Goal: Information Seeking & Learning: Learn about a topic

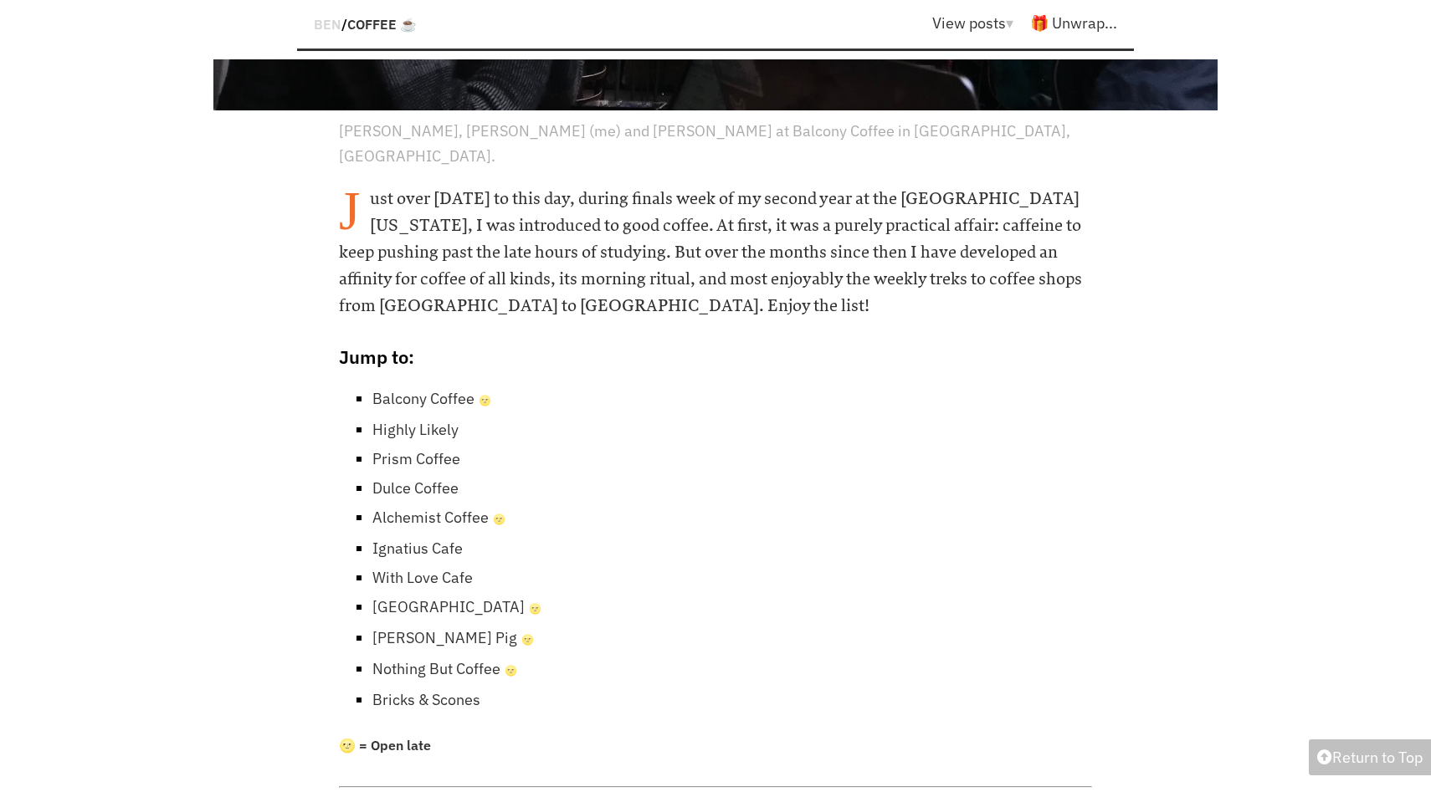
scroll to position [766, 0]
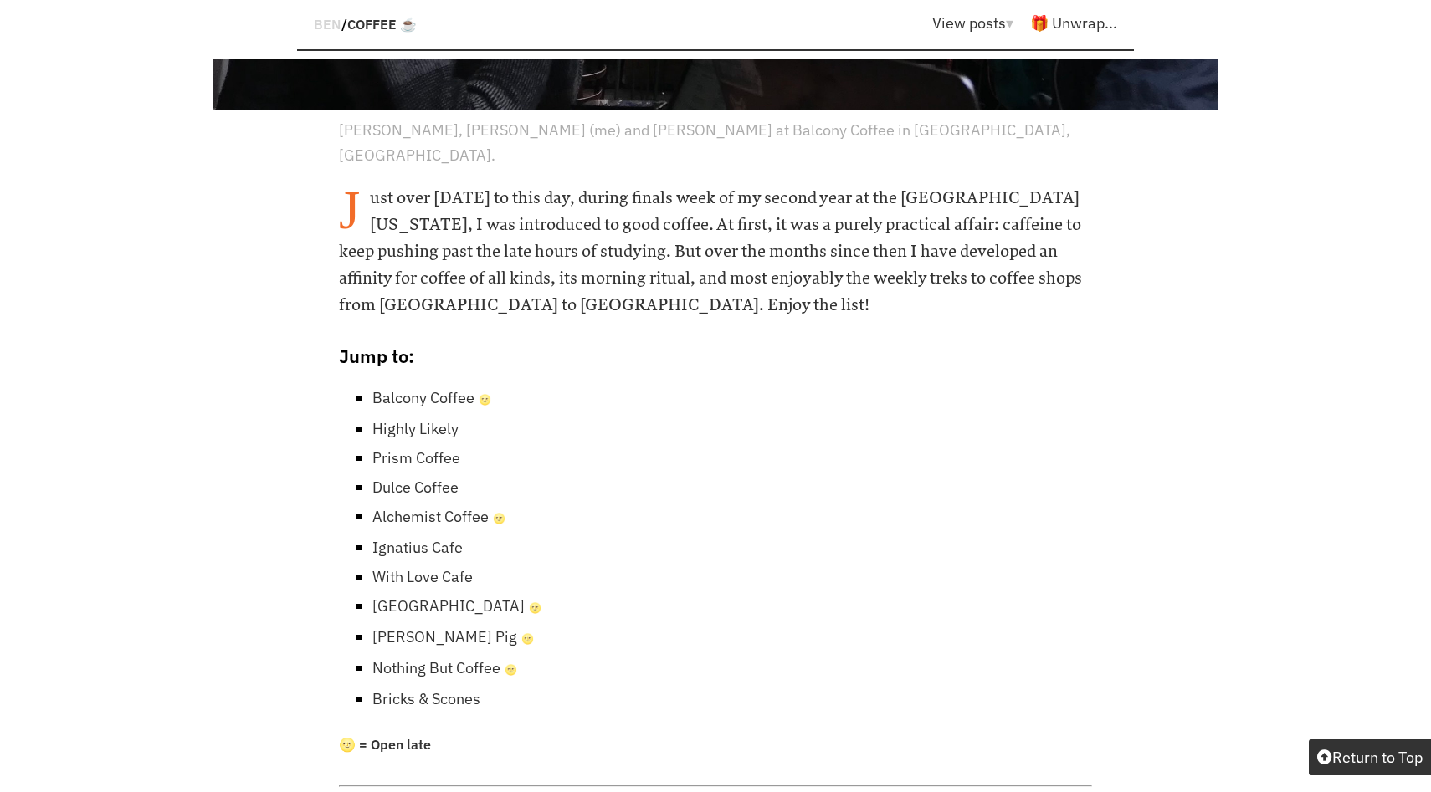
click at [438, 419] on link "Highly Likely" at bounding box center [415, 428] width 86 height 19
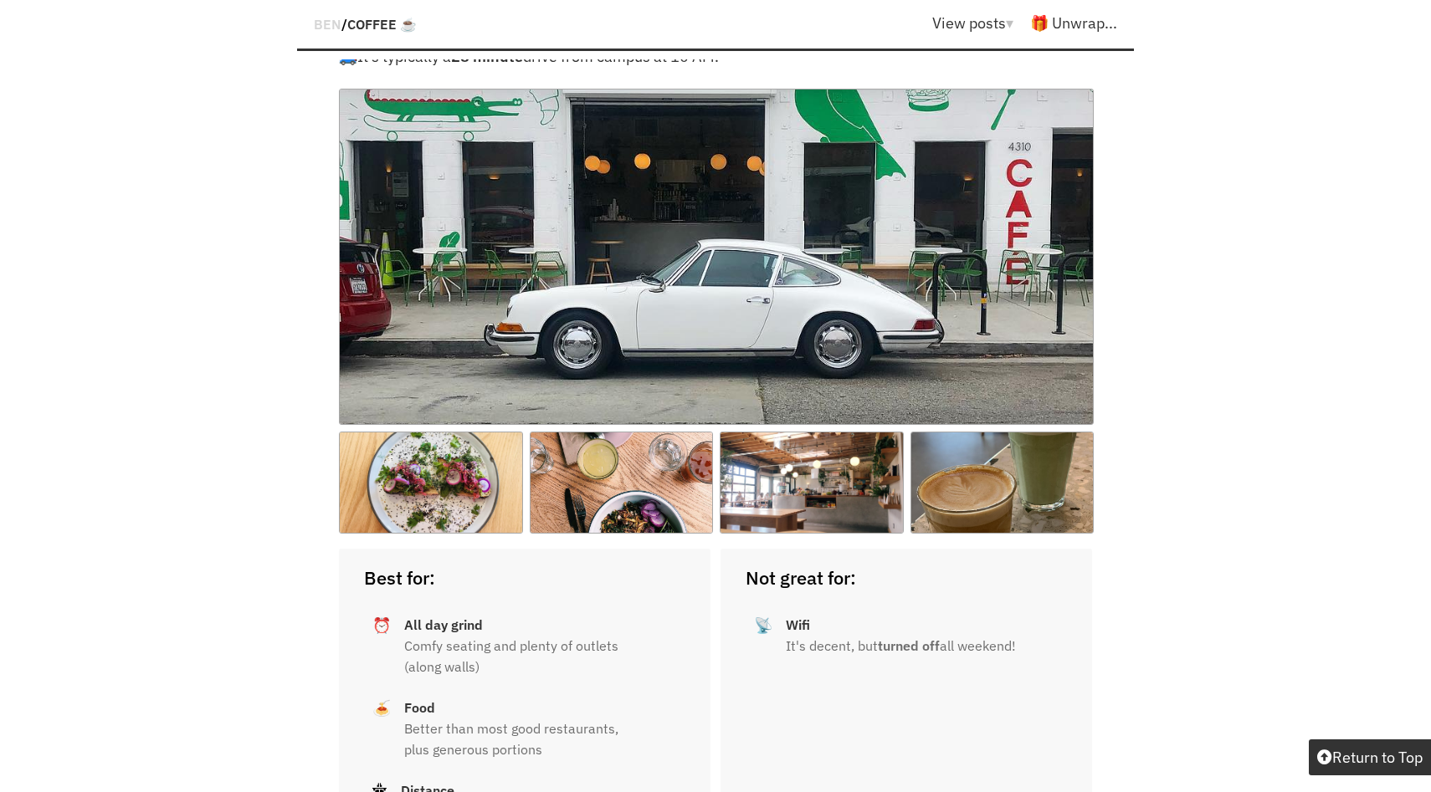
scroll to position [3699, 0]
click at [683, 308] on img at bounding box center [716, 258] width 755 height 336
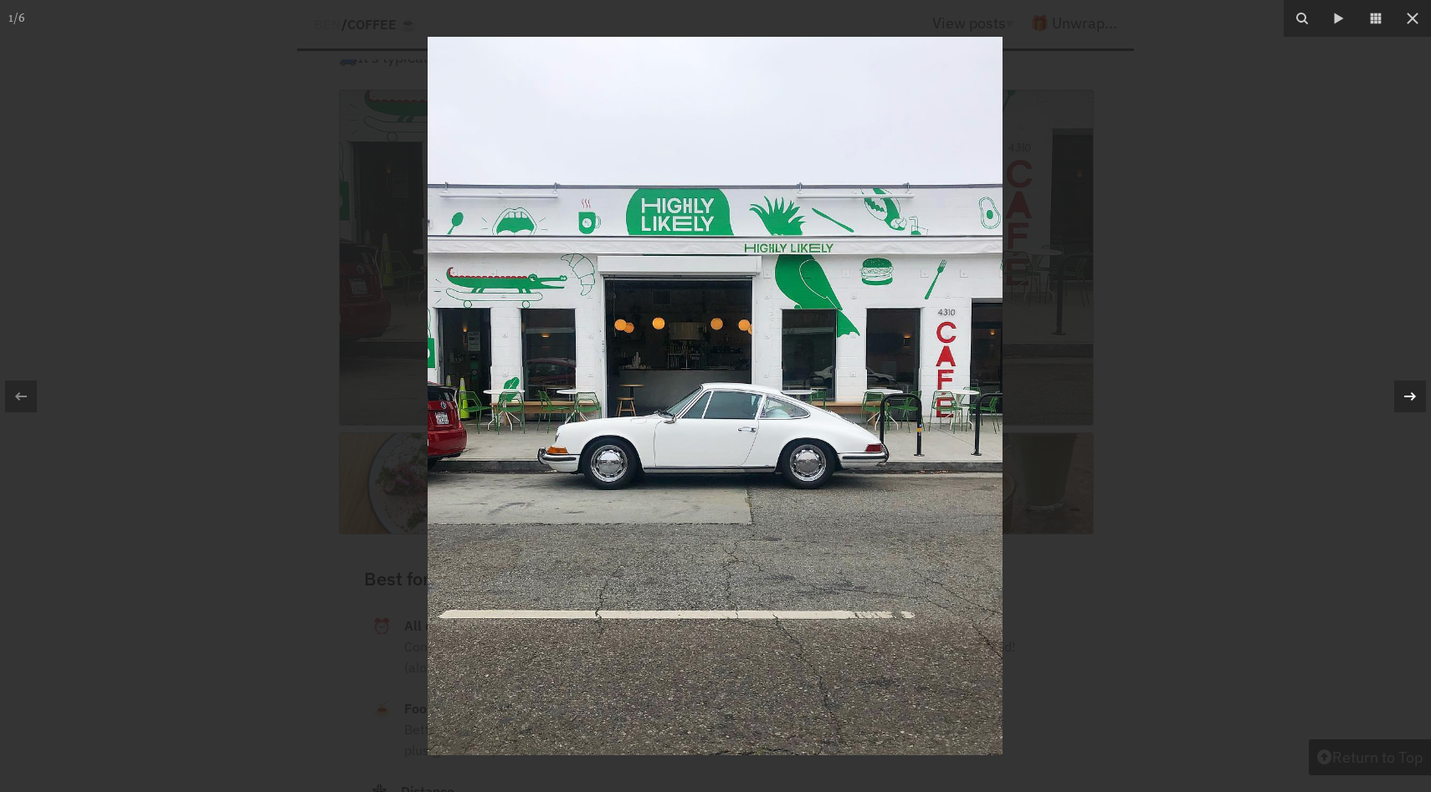
click at [1409, 394] on icon at bounding box center [1410, 397] width 20 height 20
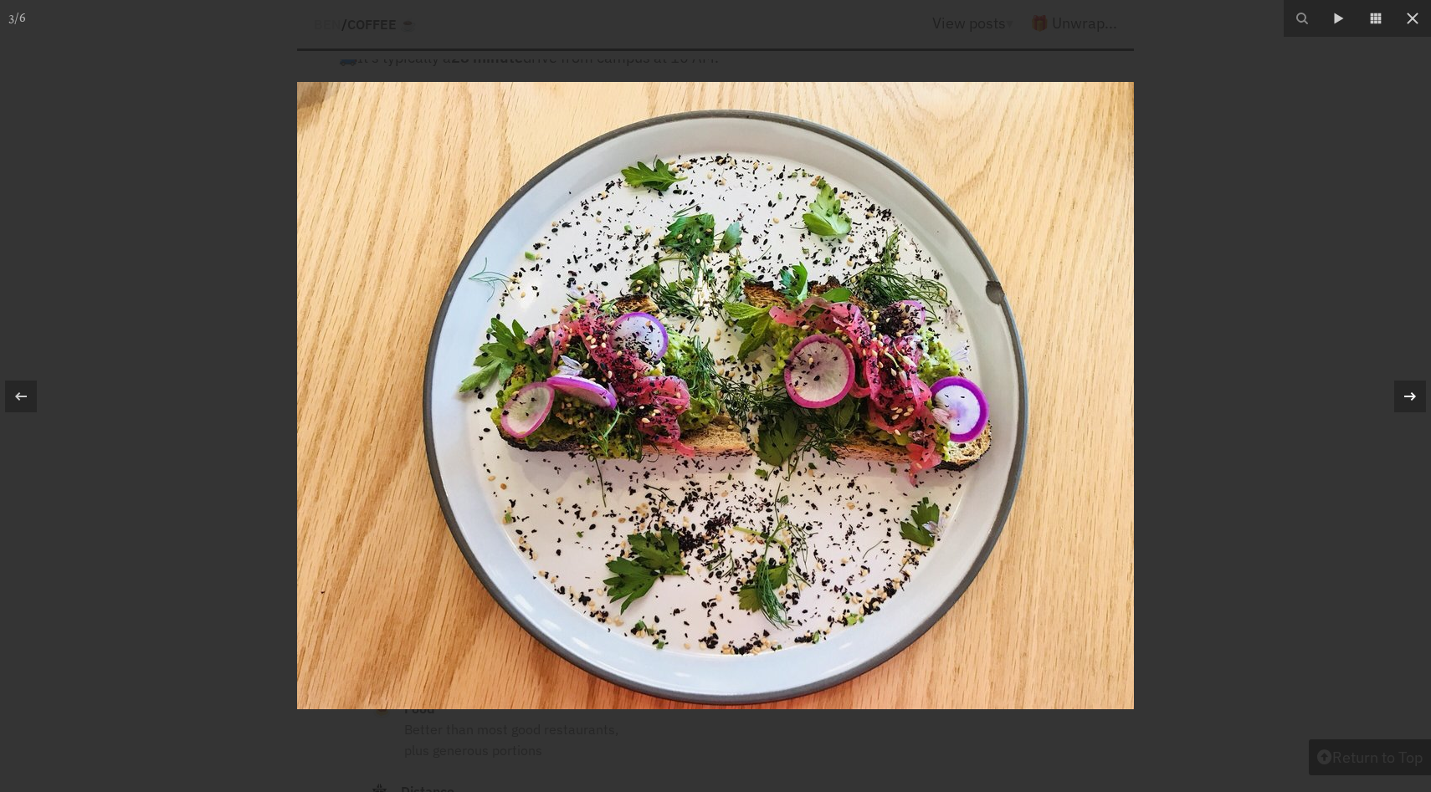
click at [1409, 394] on icon at bounding box center [1410, 397] width 20 height 20
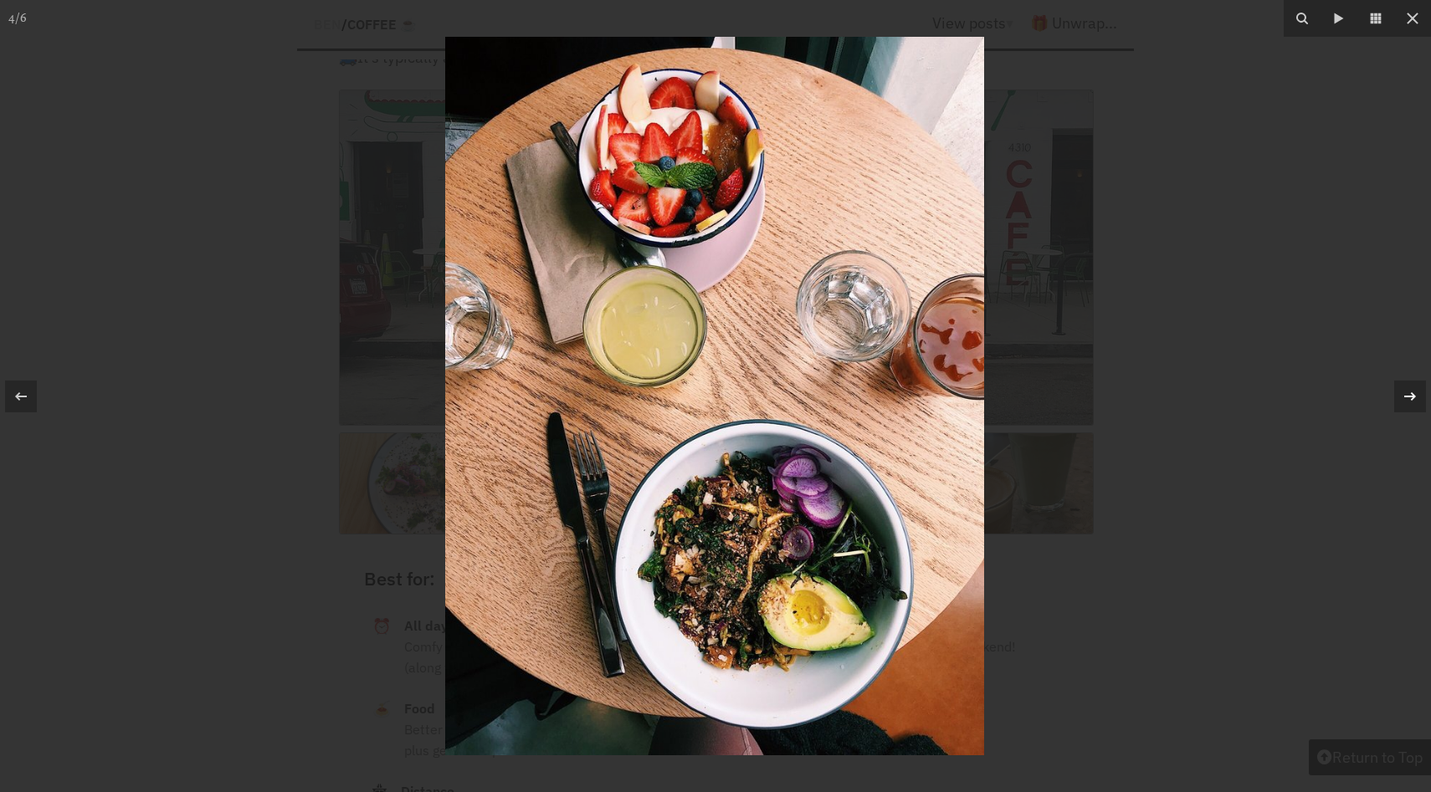
click at [1409, 394] on icon at bounding box center [1410, 397] width 20 height 20
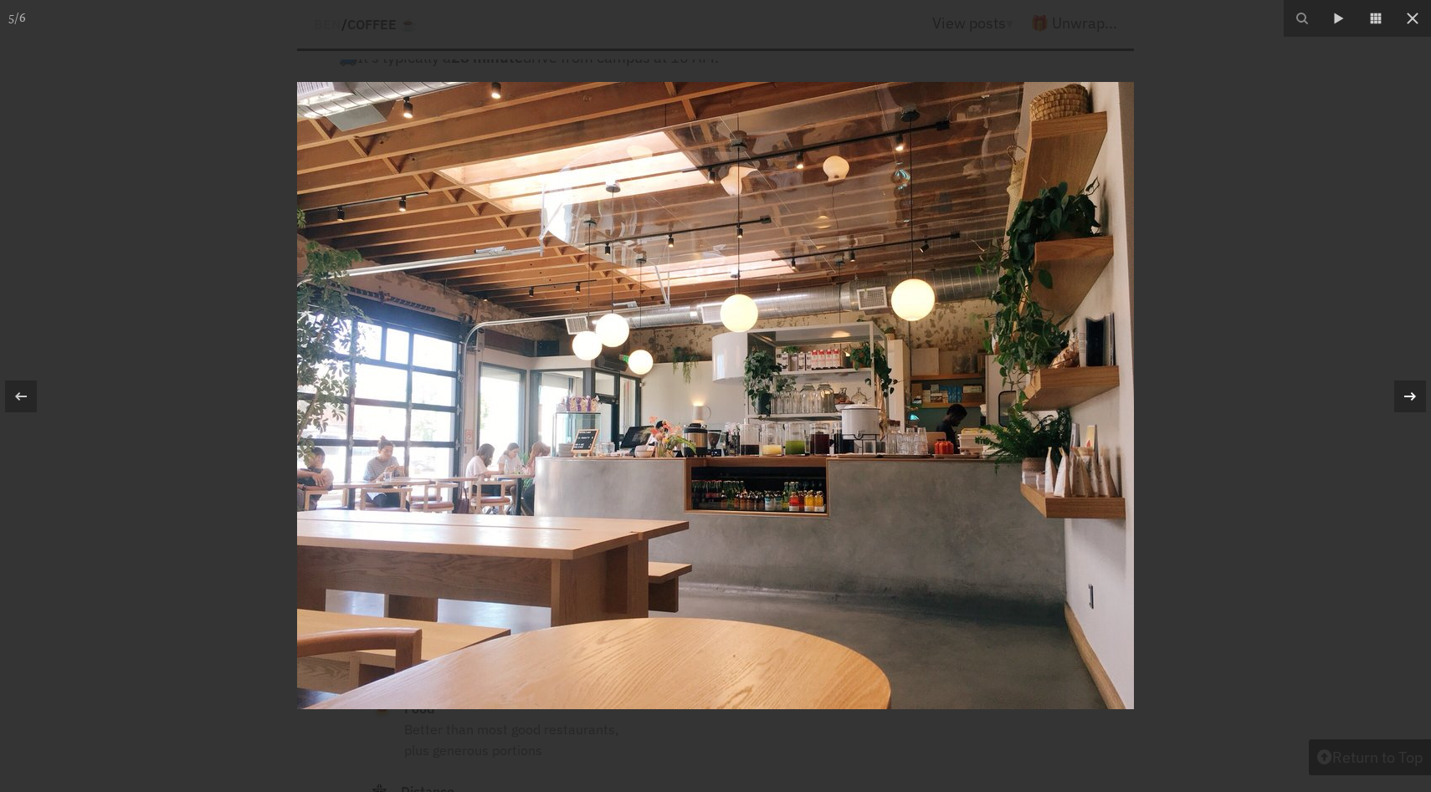
click at [1409, 394] on icon at bounding box center [1410, 397] width 20 height 20
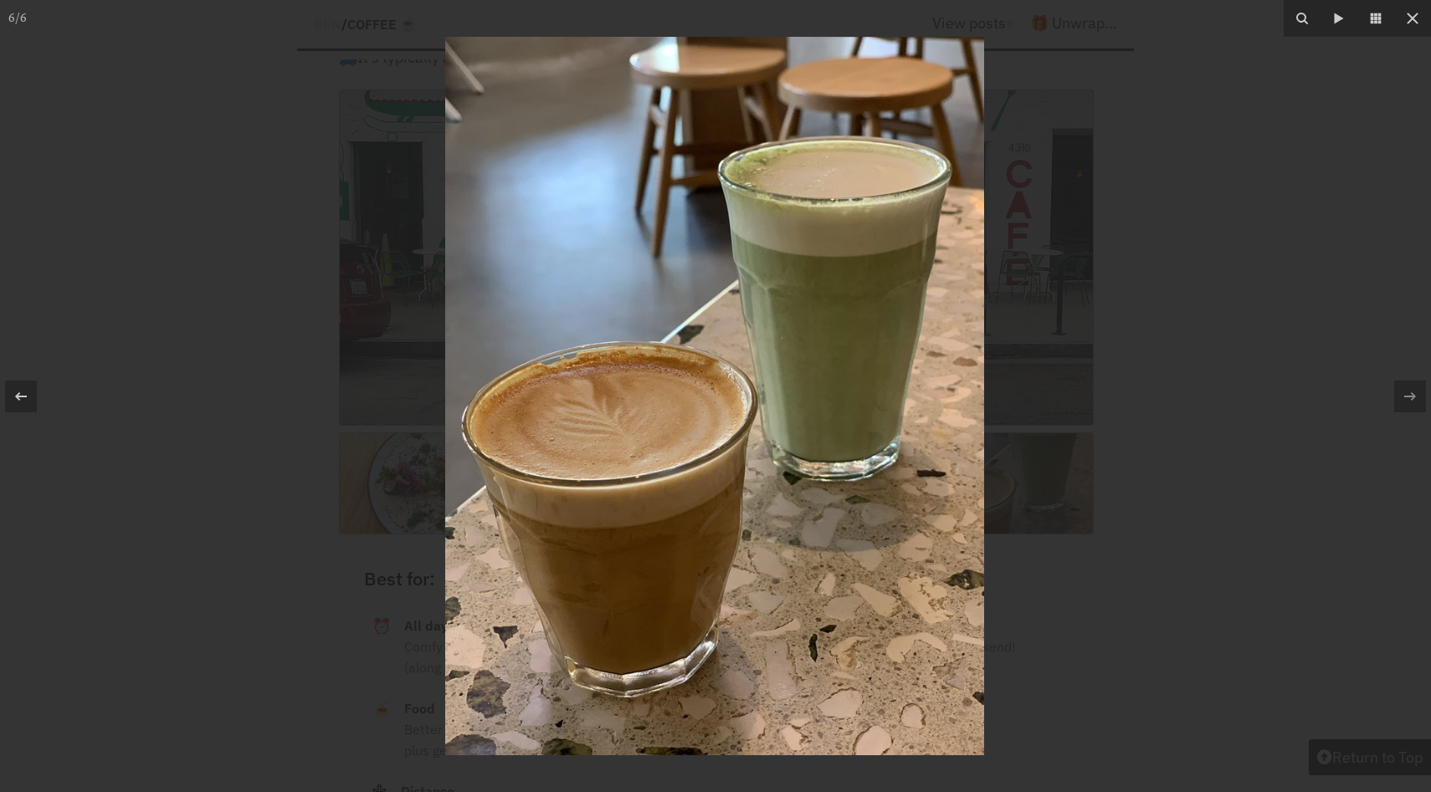
click at [1347, 302] on div at bounding box center [715, 396] width 1431 height 792
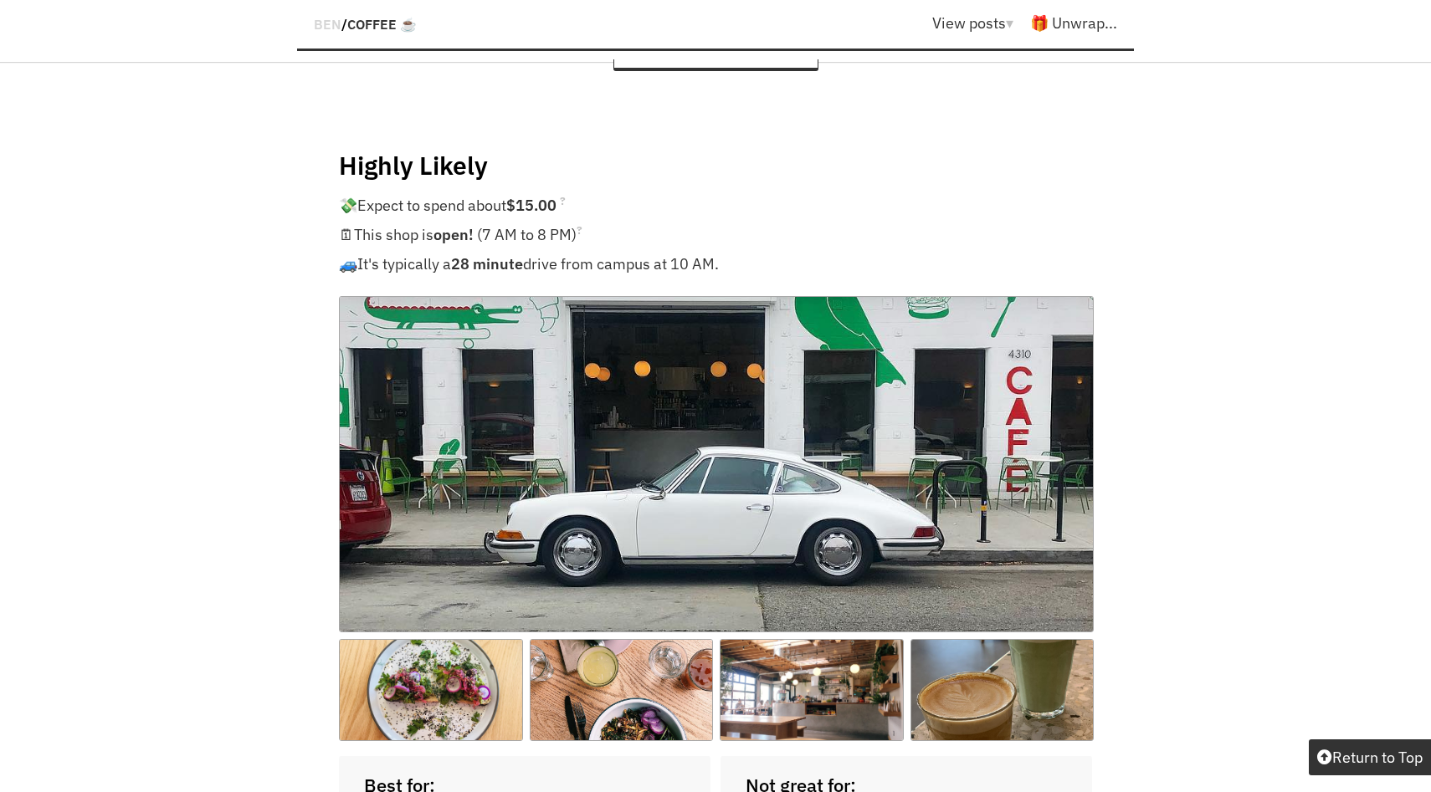
scroll to position [766, 0]
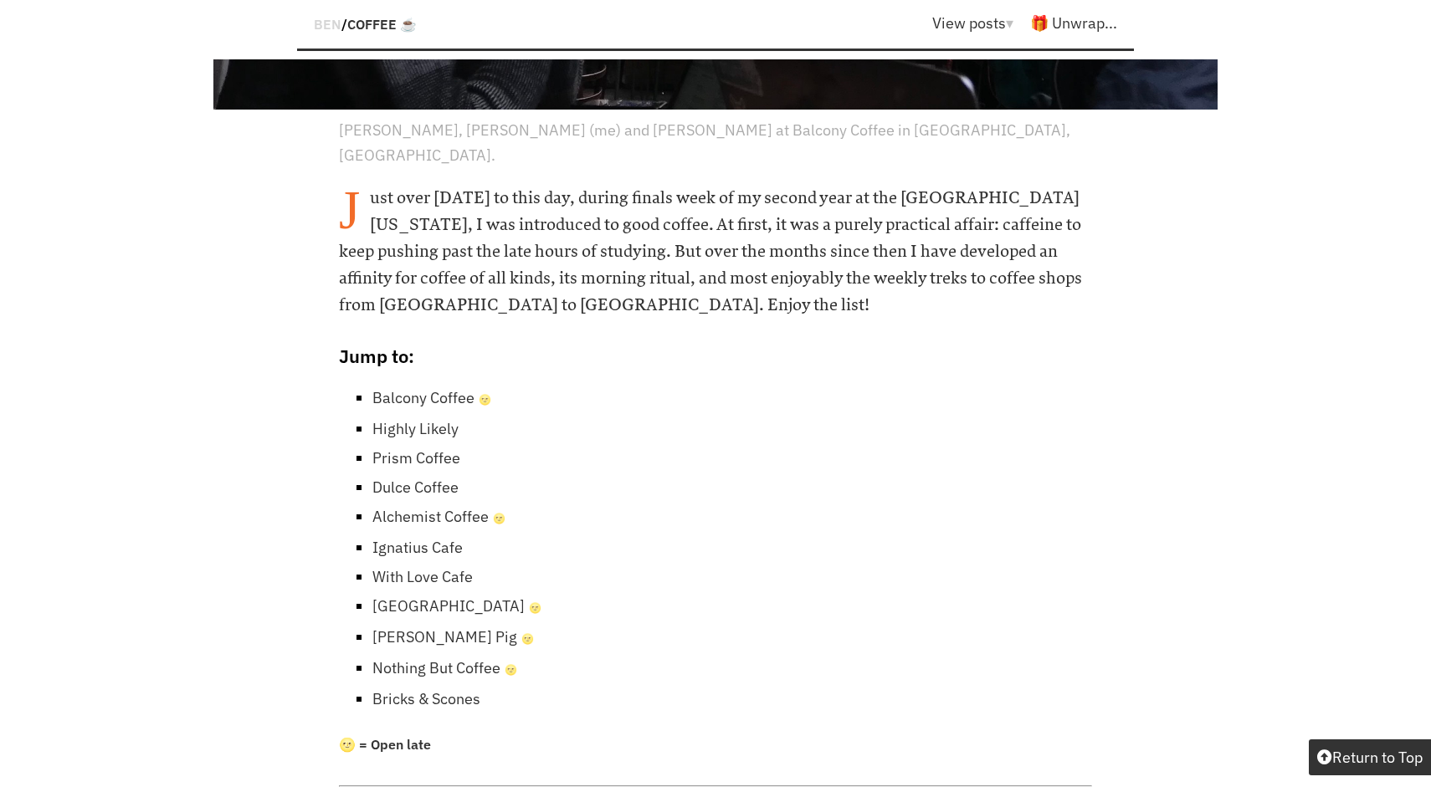
click at [420, 448] on link "Prism Coffee" at bounding box center [416, 457] width 88 height 19
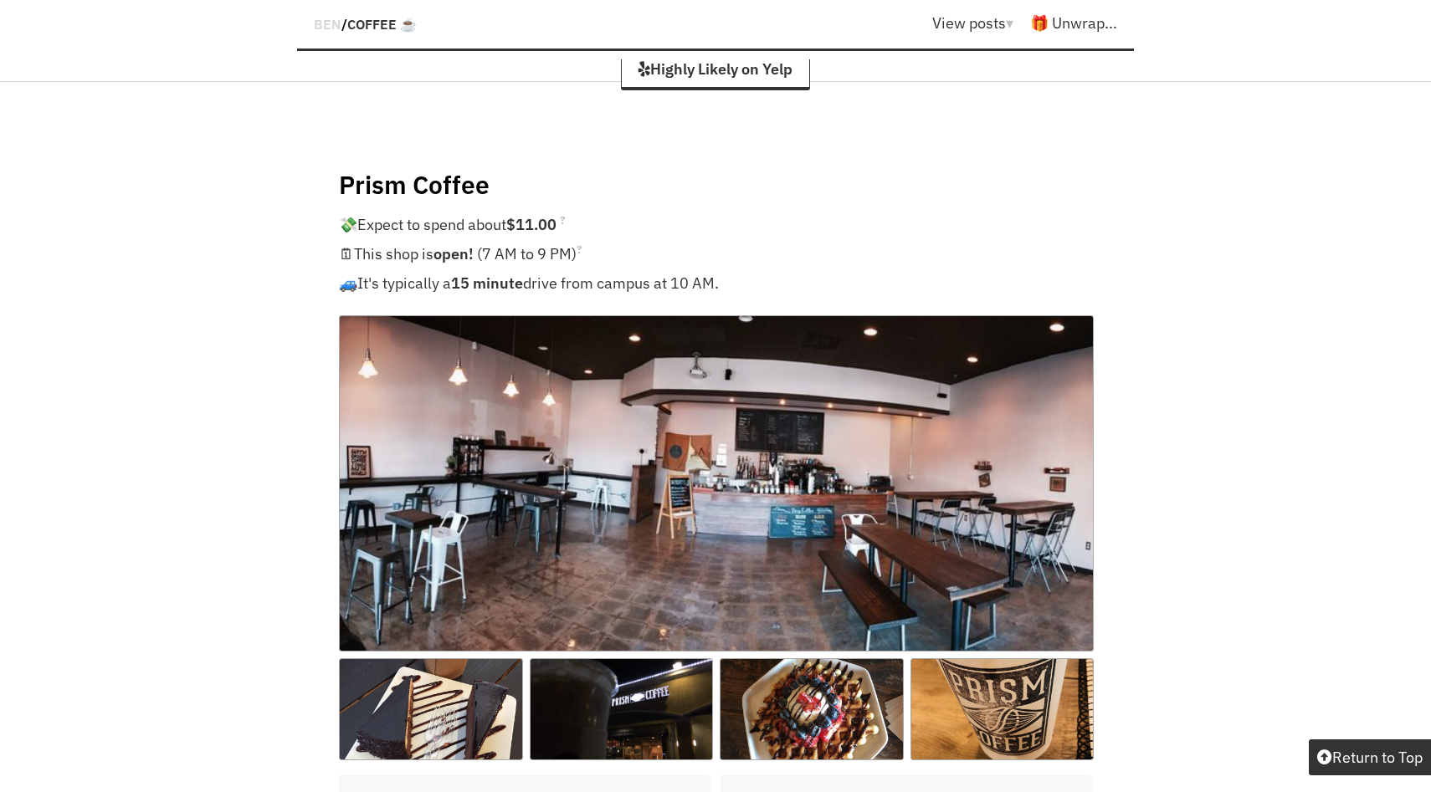
click at [617, 479] on img at bounding box center [716, 483] width 755 height 336
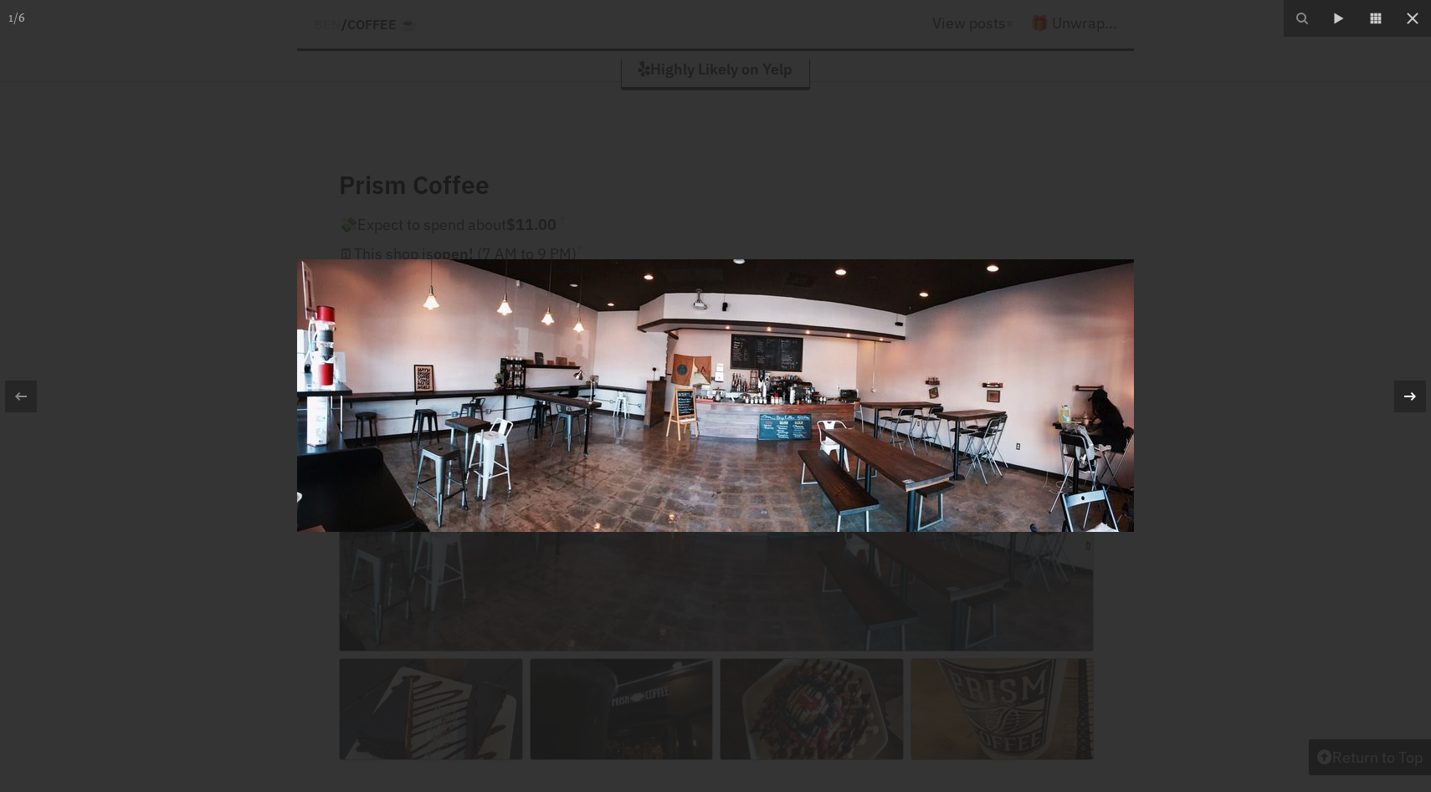
click at [1401, 402] on icon at bounding box center [1410, 397] width 20 height 20
click at [1401, 402] on div "2 / 6" at bounding box center [715, 396] width 1431 height 792
click at [1279, 262] on div at bounding box center [715, 396] width 1431 height 792
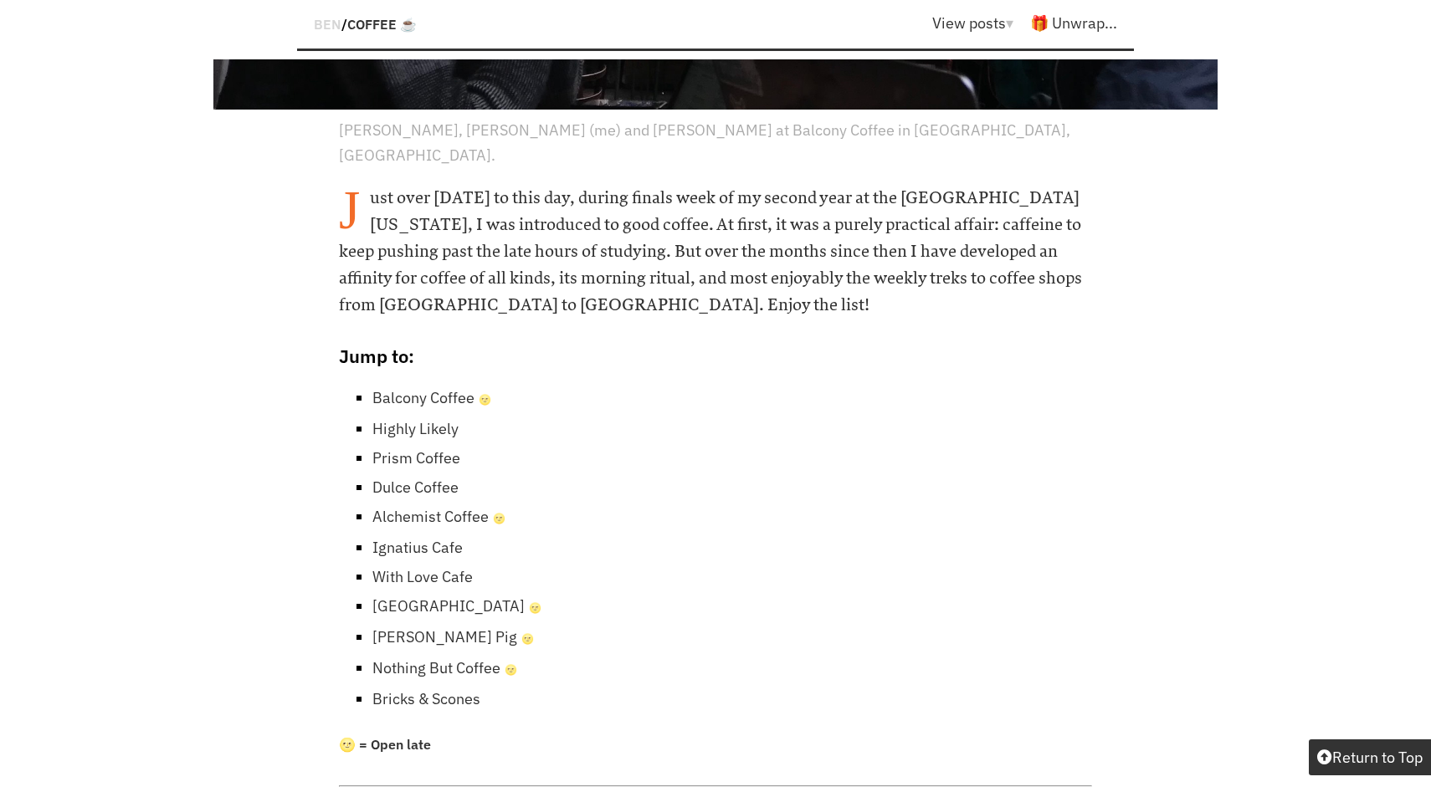
click at [415, 478] on link "Dulce Coffee" at bounding box center [415, 487] width 86 height 19
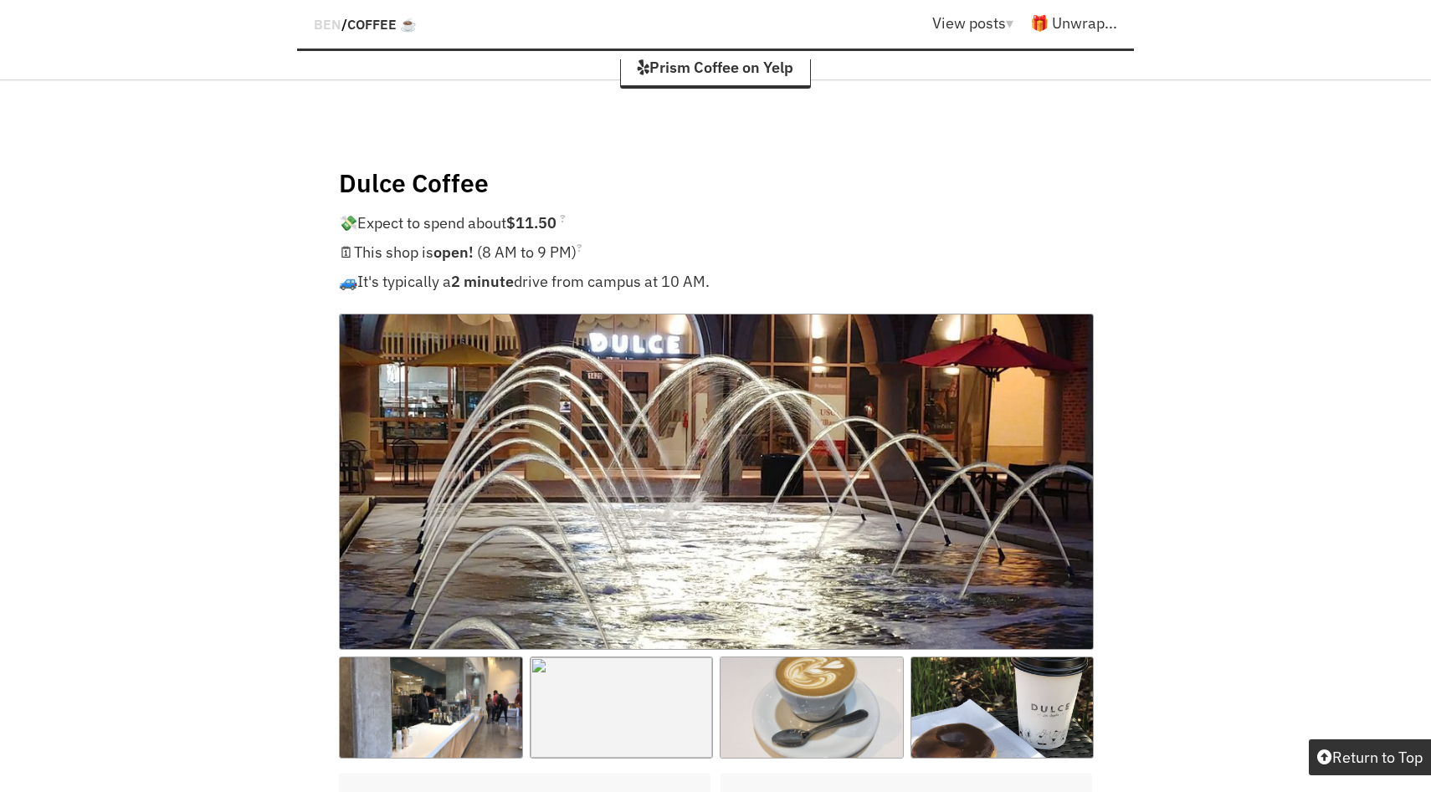
click at [415, 420] on img at bounding box center [716, 482] width 755 height 336
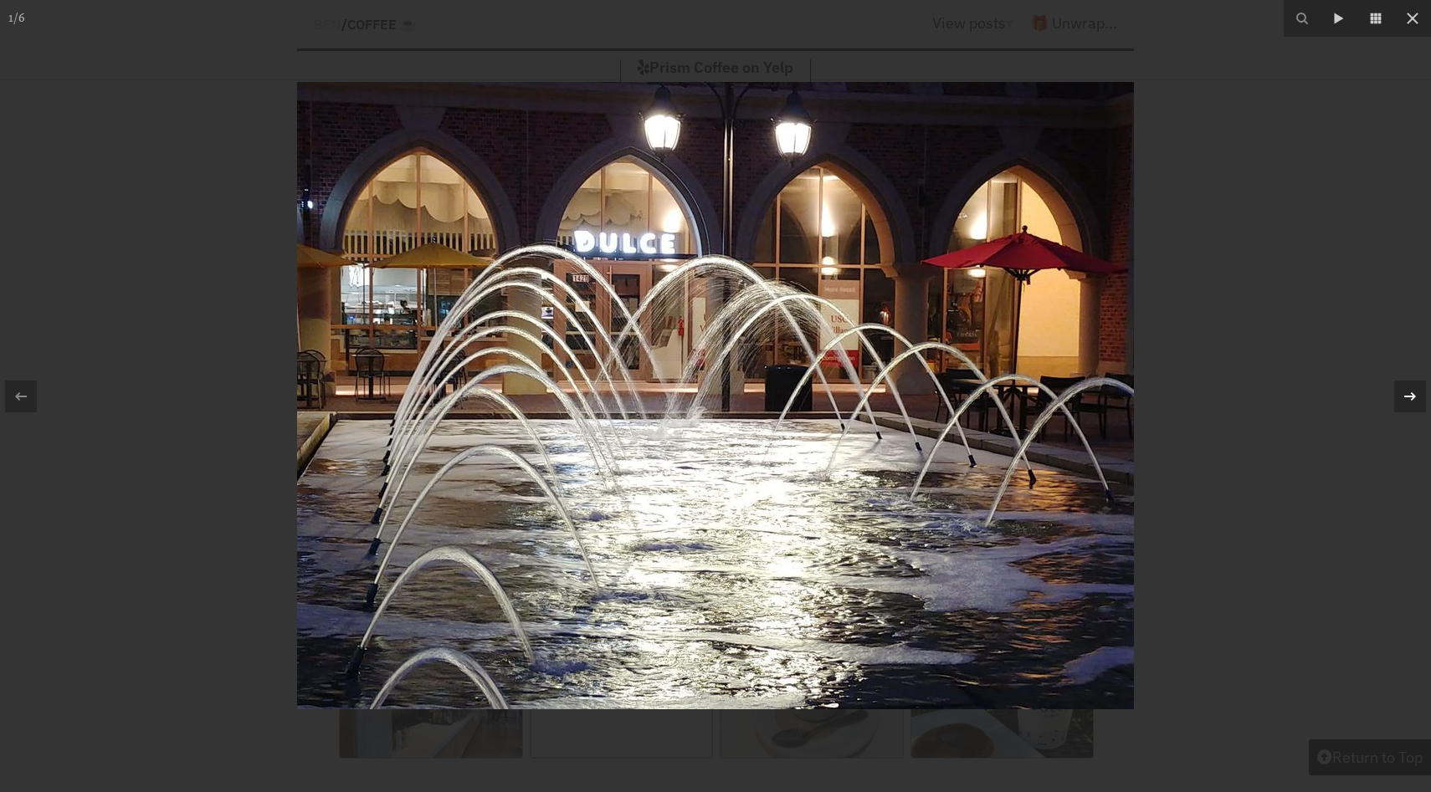
click at [1414, 402] on icon at bounding box center [1410, 397] width 20 height 20
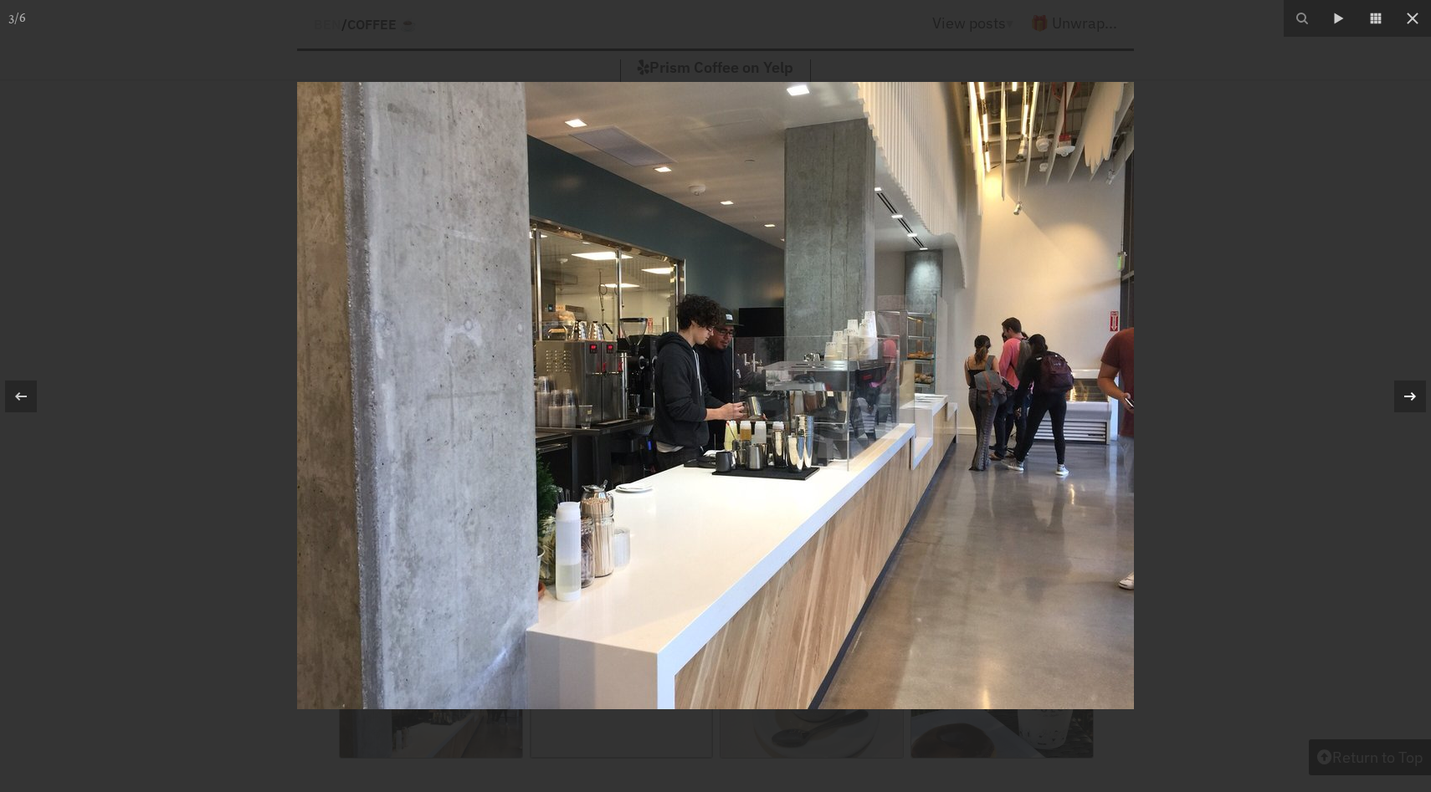
click at [1414, 402] on icon at bounding box center [1410, 397] width 20 height 20
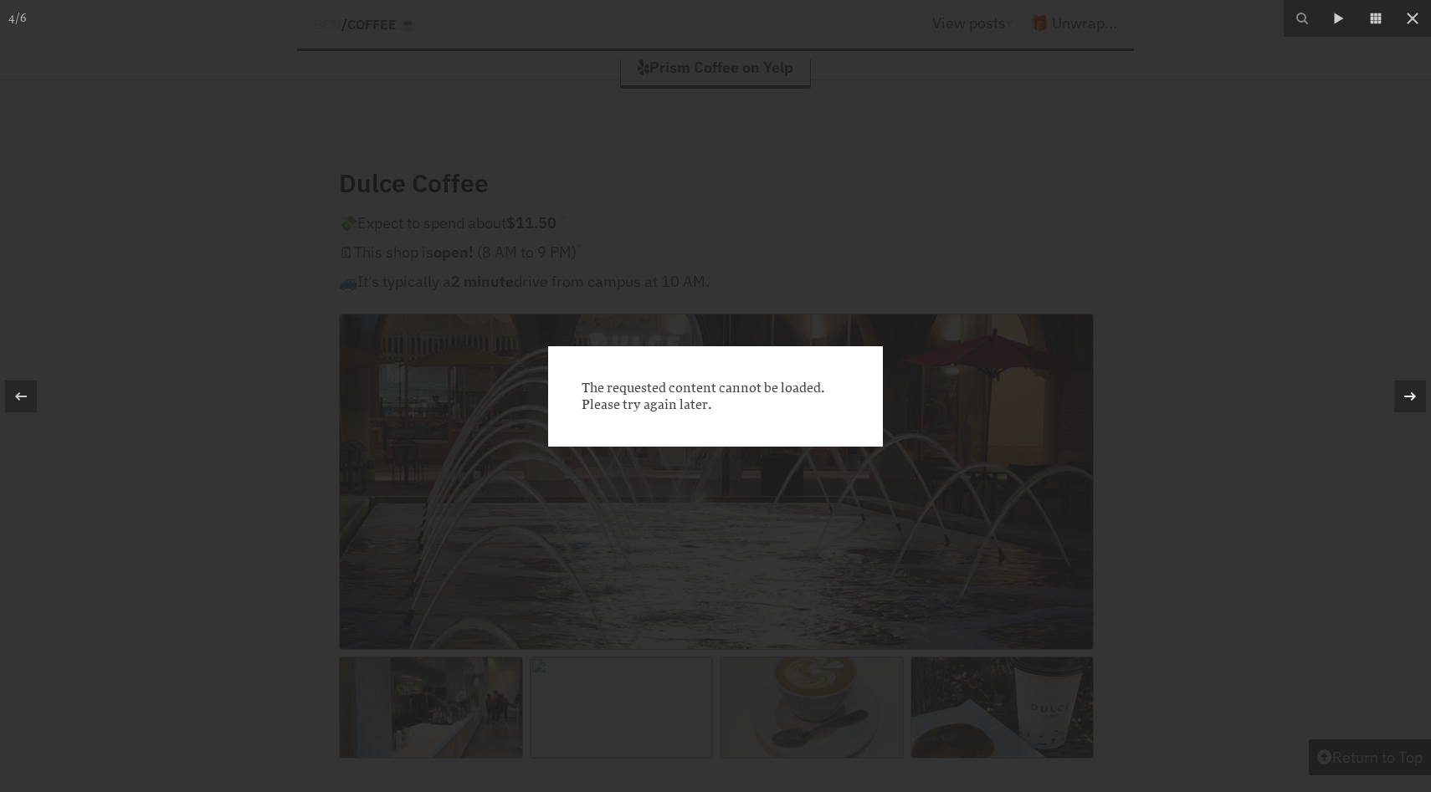
click at [1414, 402] on icon at bounding box center [1410, 397] width 20 height 20
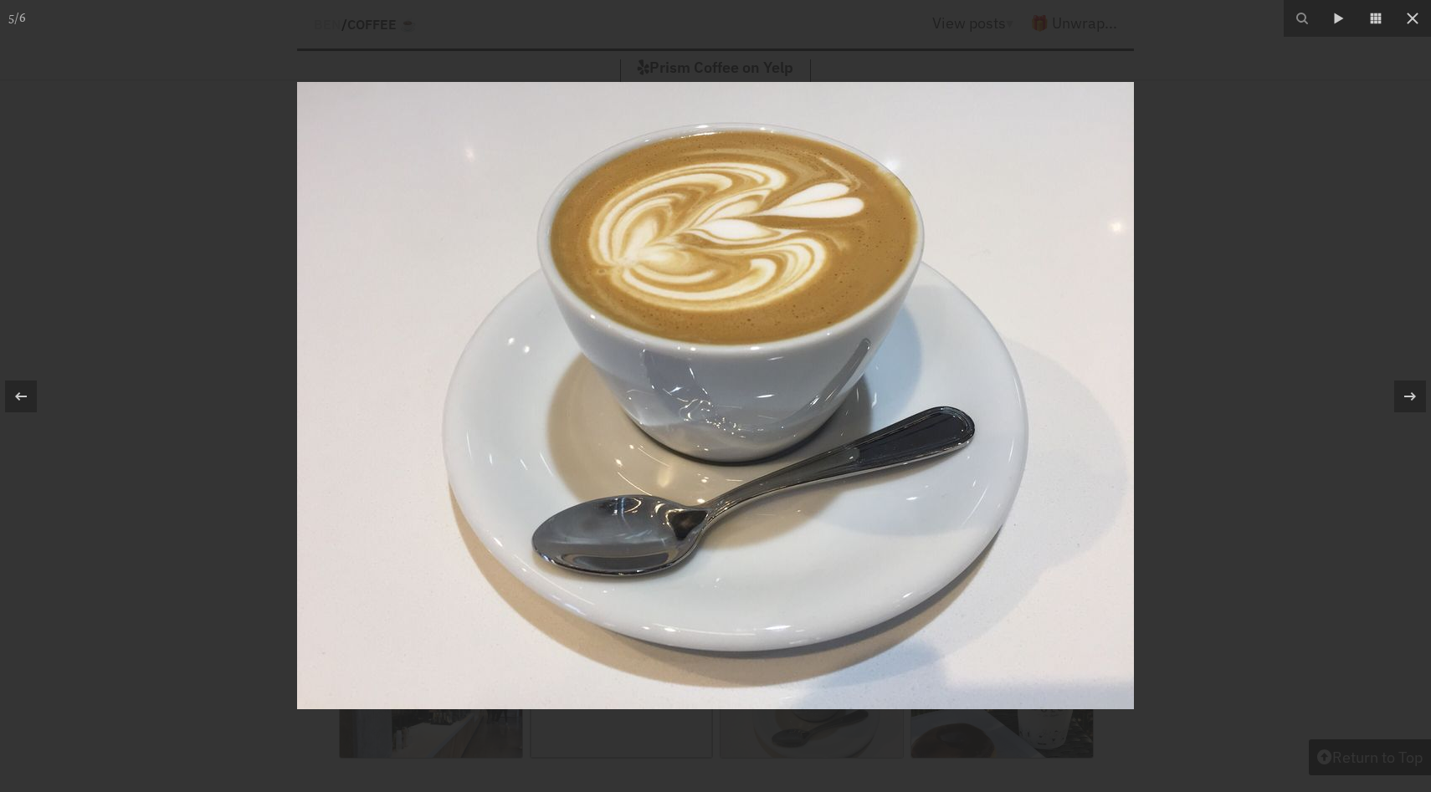
click at [1355, 303] on div at bounding box center [715, 396] width 1431 height 792
click at [1414, 396] on icon at bounding box center [1410, 396] width 12 height 8
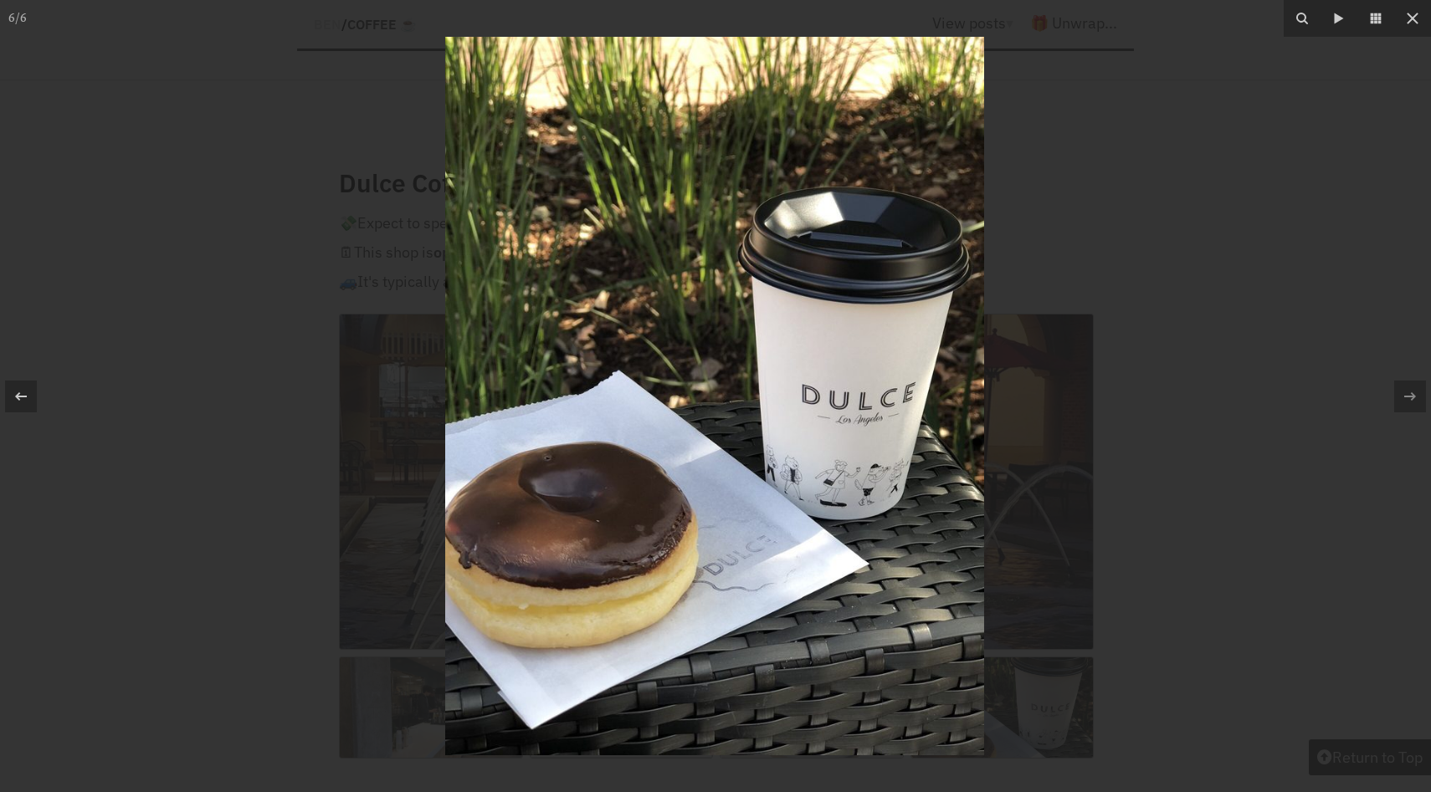
click at [1281, 286] on div at bounding box center [715, 396] width 1431 height 792
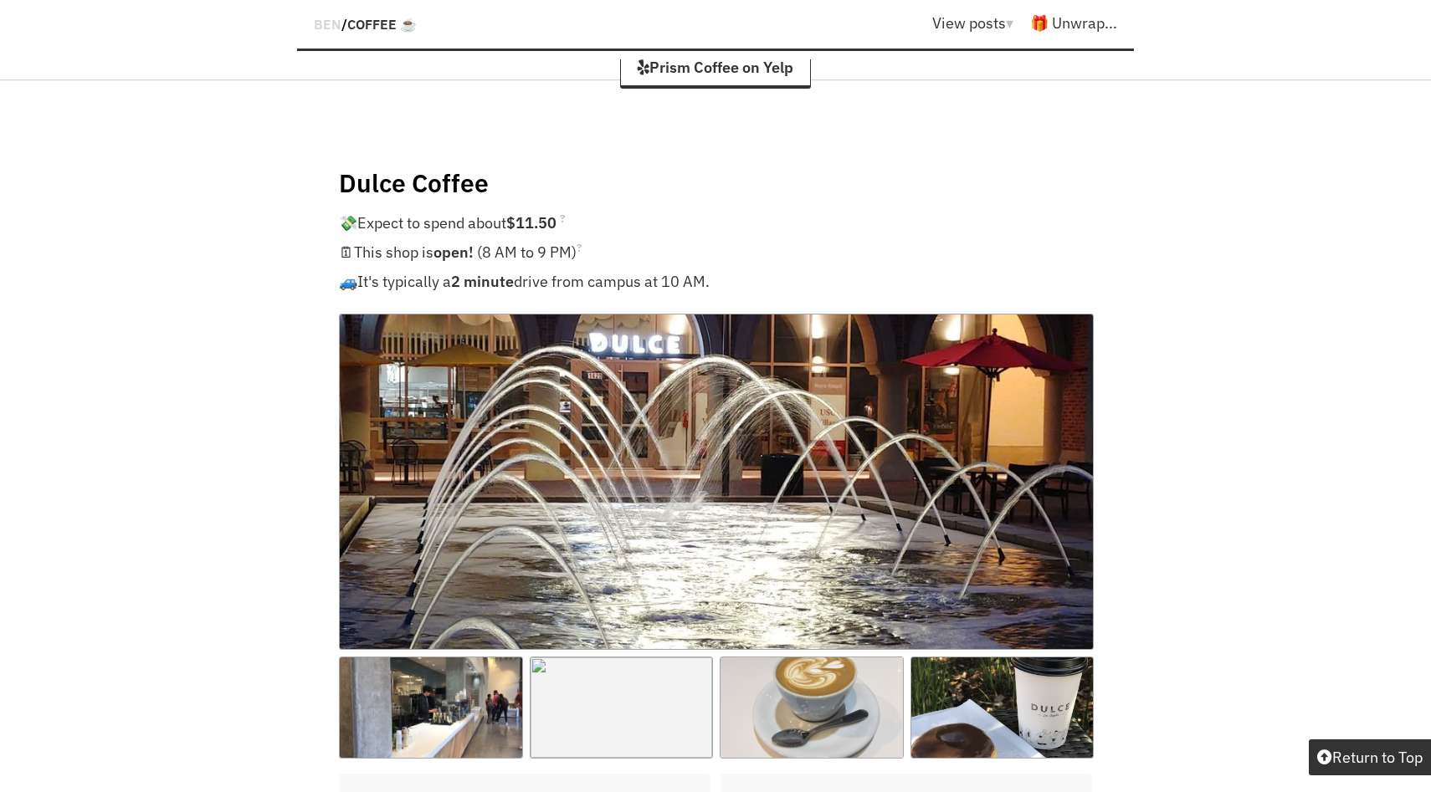
scroll to position [766, 0]
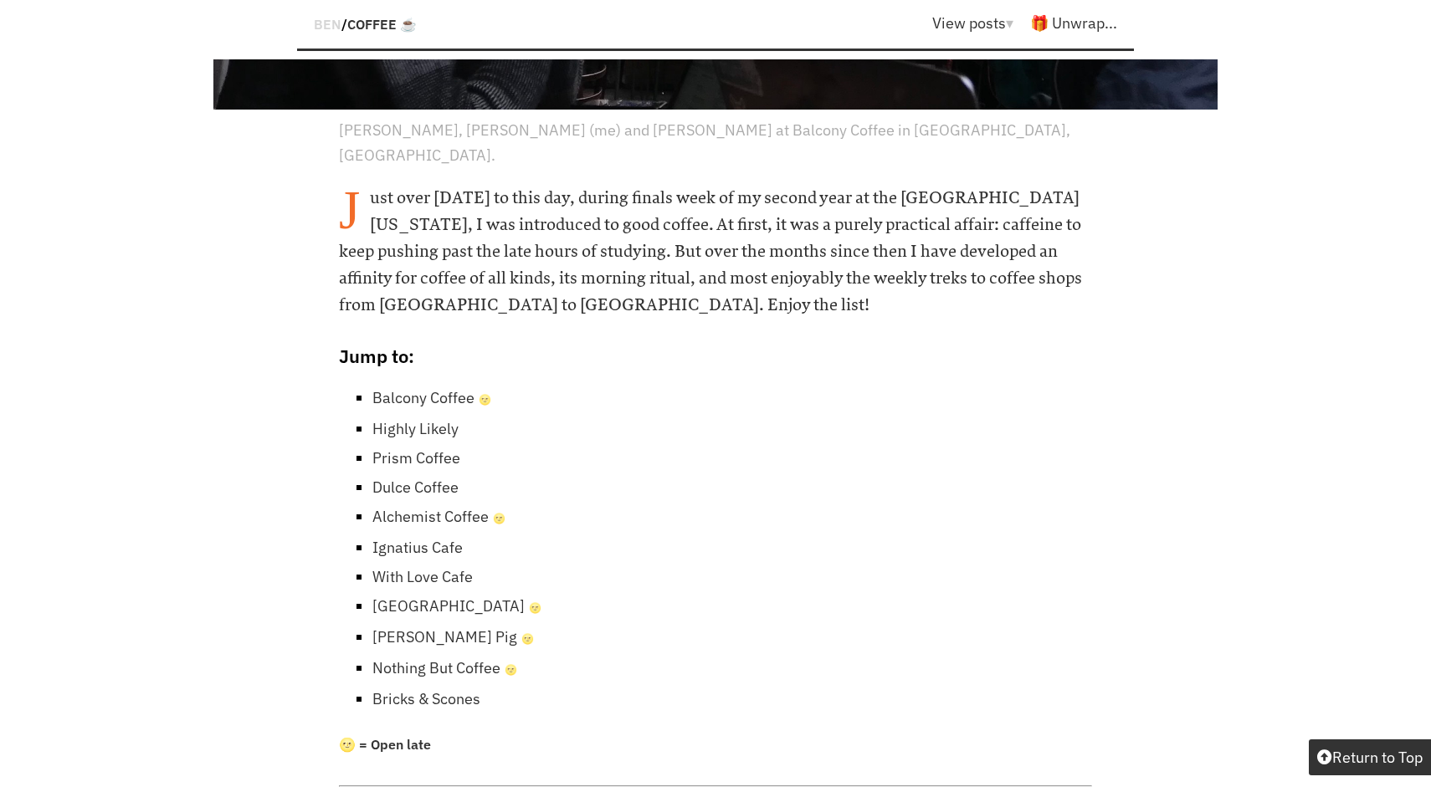
click at [421, 507] on link "Alchemist Coffee 🌝" at bounding box center [438, 516] width 133 height 19
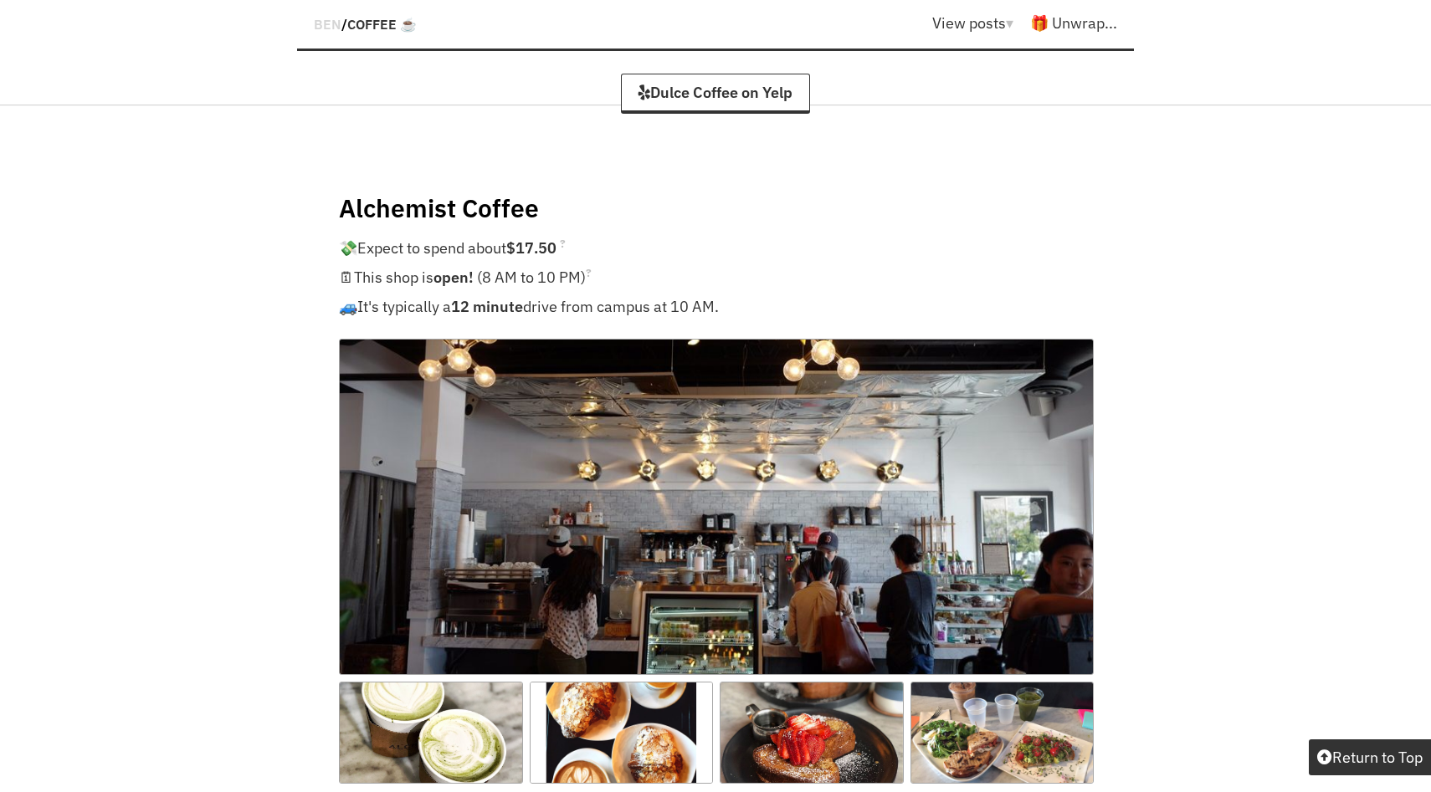
click at [421, 448] on img at bounding box center [716, 507] width 755 height 336
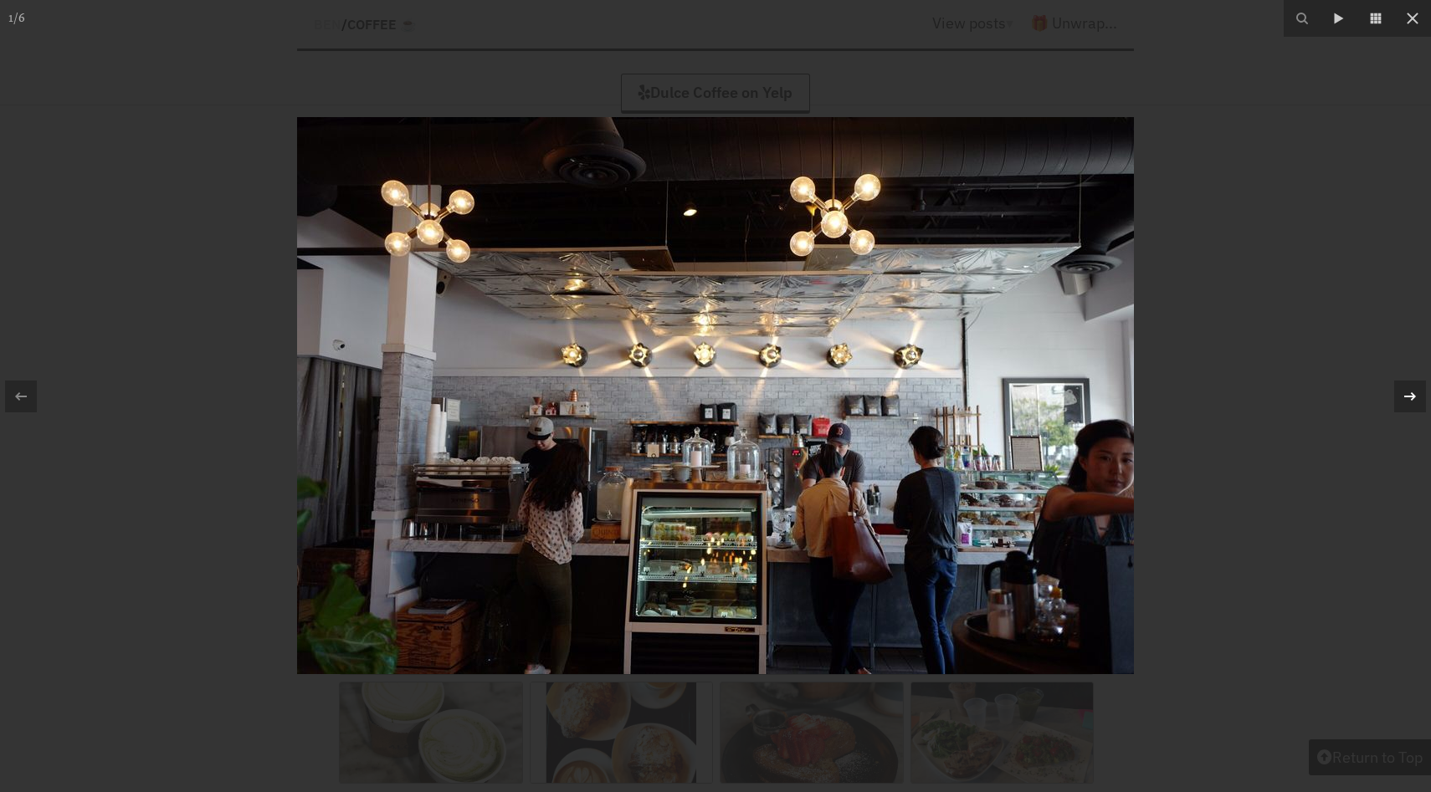
click at [1423, 401] on div at bounding box center [1410, 397] width 32 height 32
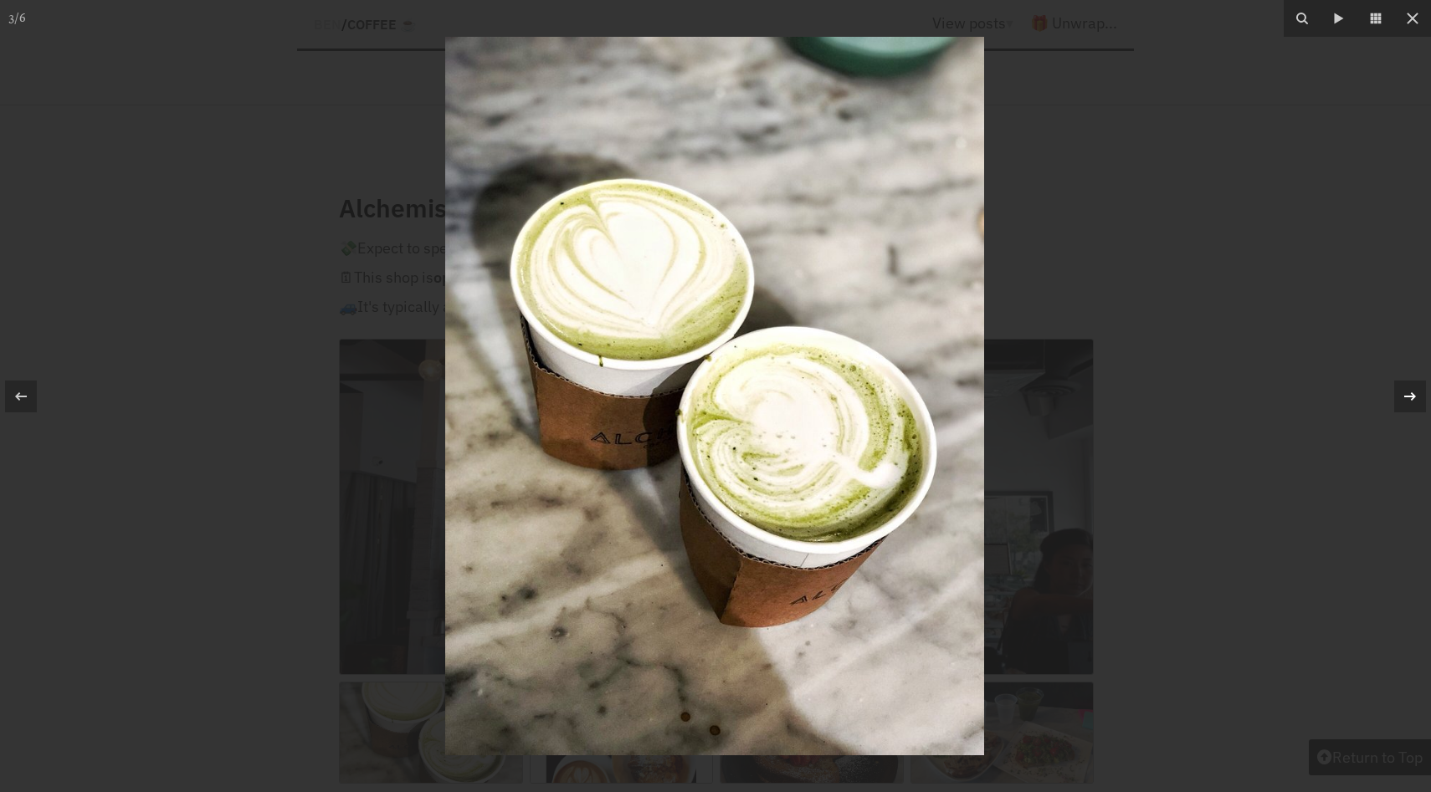
click at [1423, 401] on div at bounding box center [1410, 397] width 32 height 32
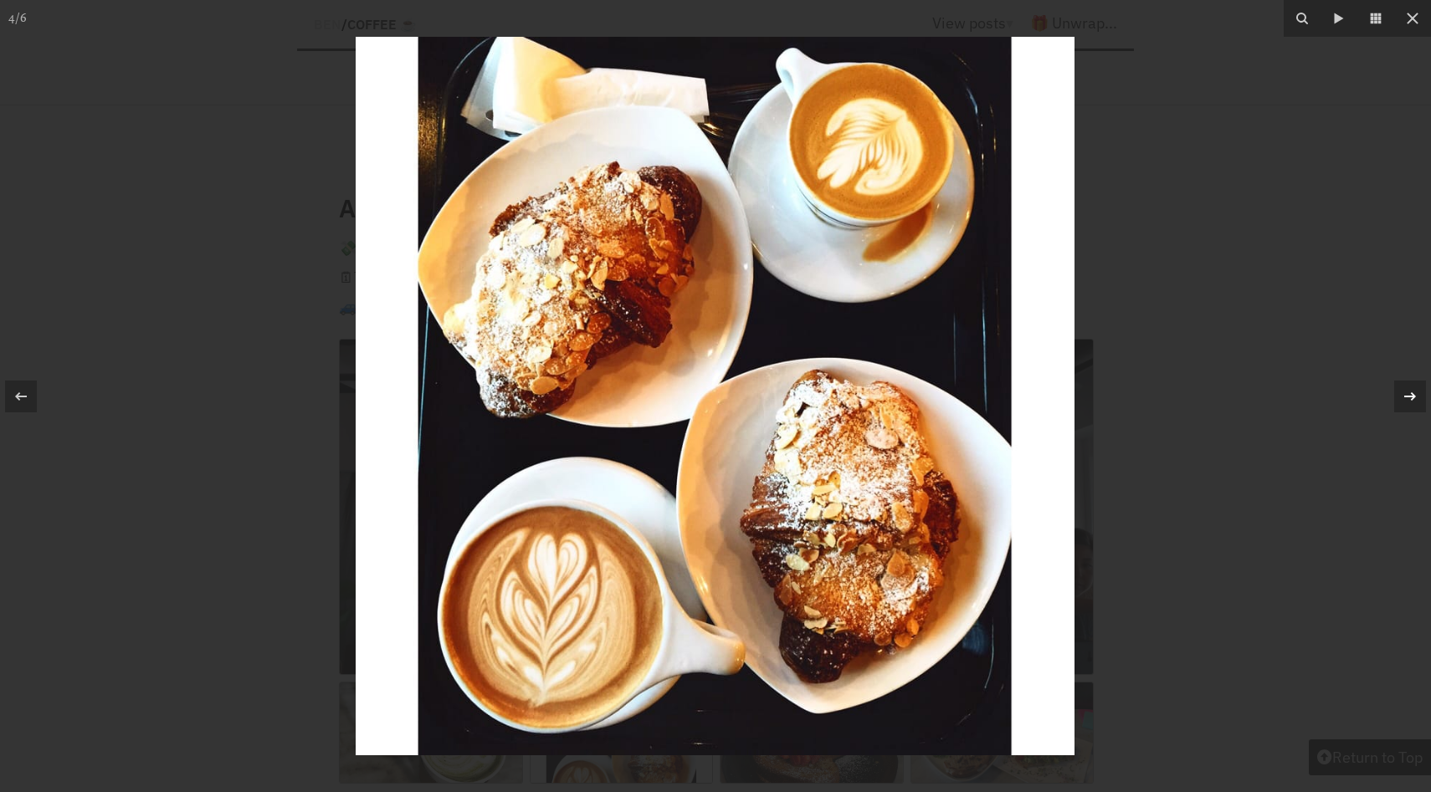
click at [1423, 401] on div at bounding box center [1410, 397] width 32 height 32
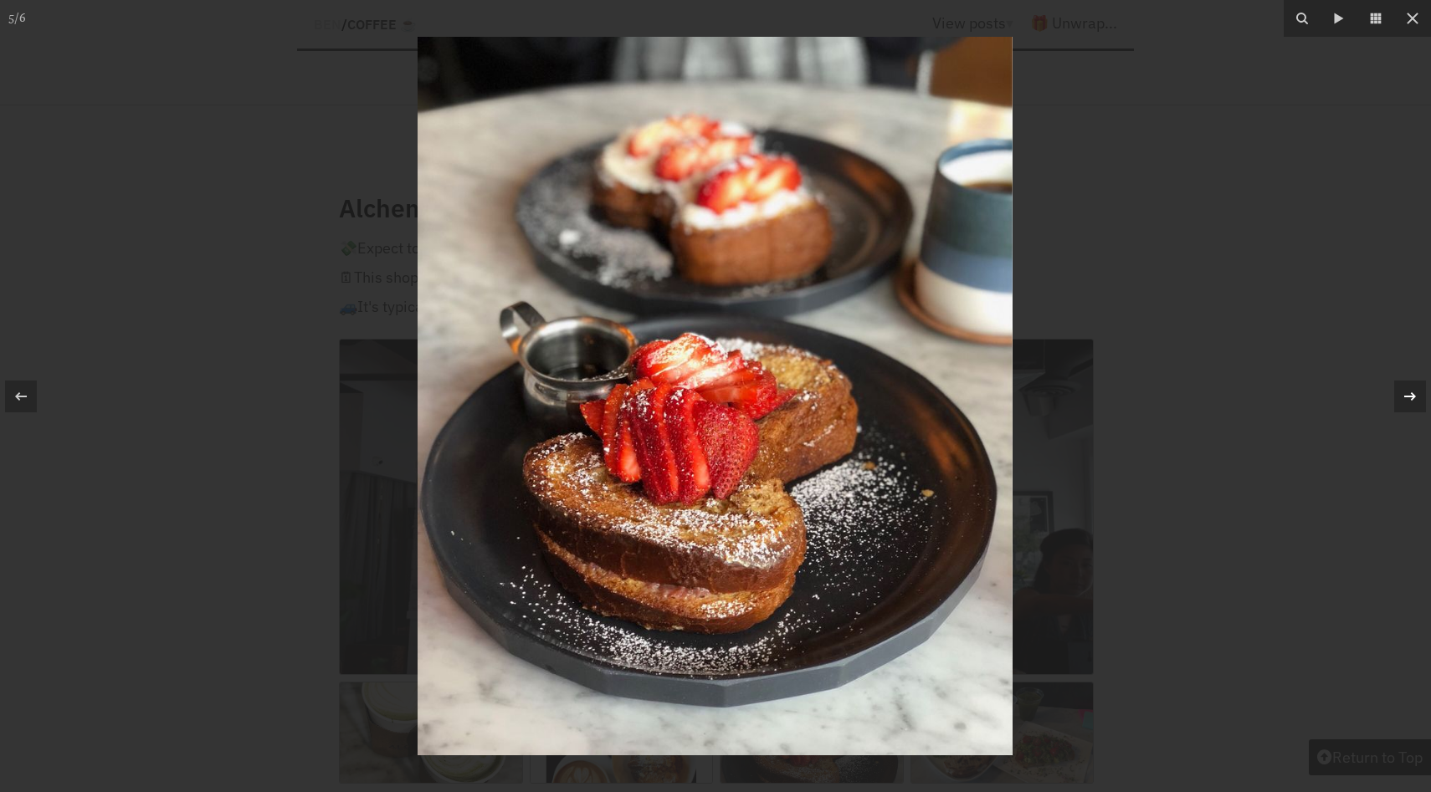
click at [1423, 401] on div at bounding box center [1410, 397] width 32 height 32
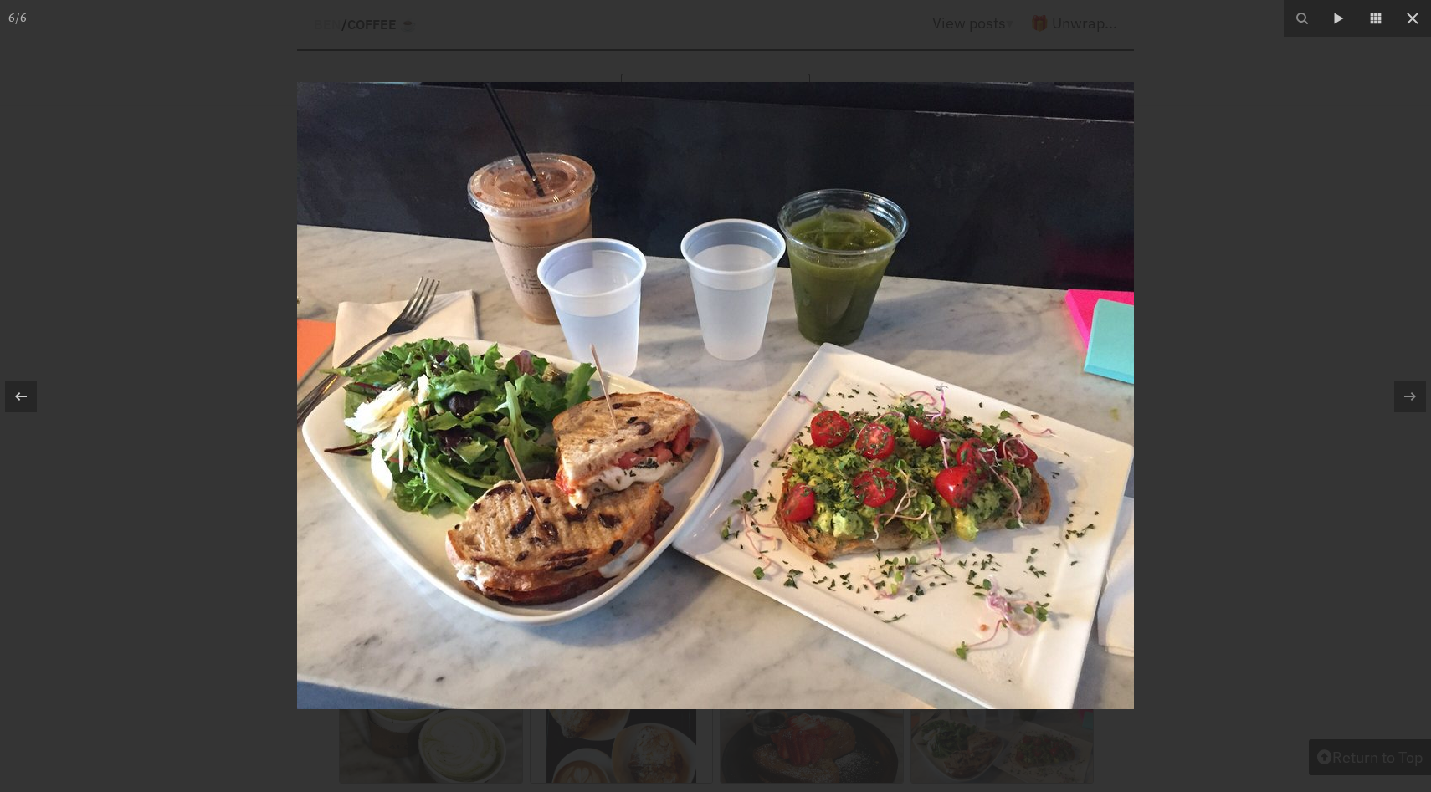
click at [1333, 346] on div at bounding box center [715, 396] width 1431 height 792
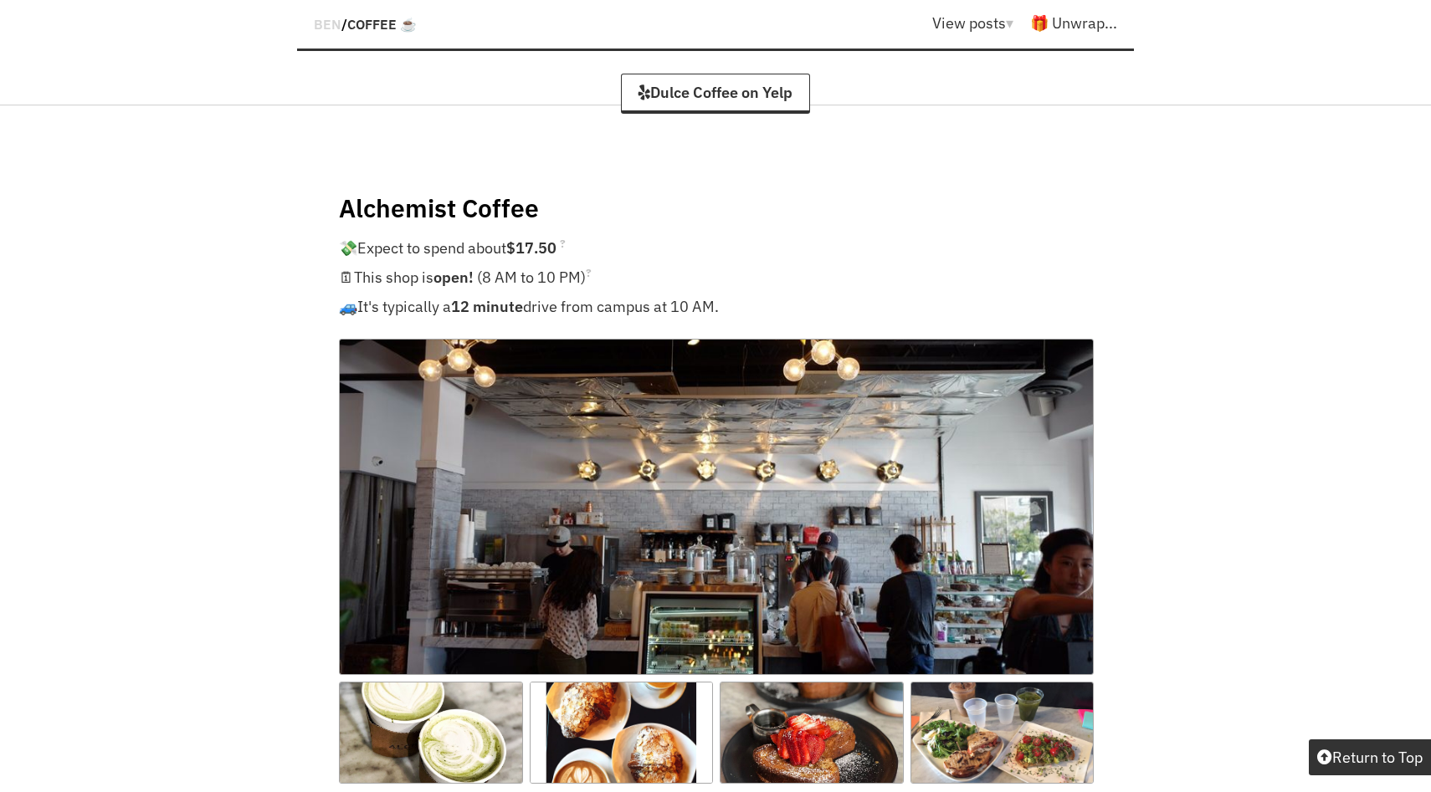
scroll to position [766, 0]
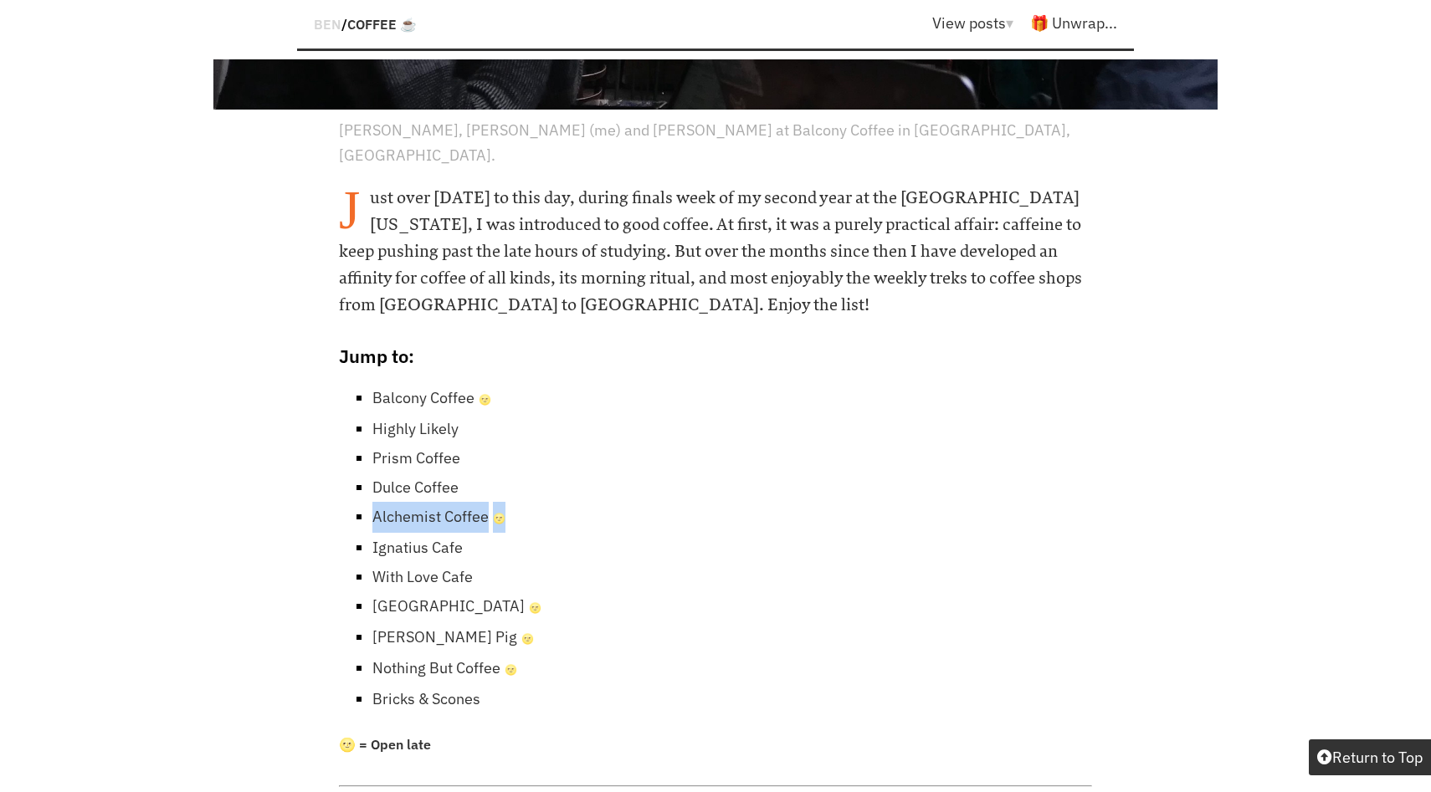
drag, startPoint x: 514, startPoint y: 449, endPoint x: 374, endPoint y: 453, distance: 139.8
click at [374, 502] on li "Alchemist Coffee 🌝" at bounding box center [732, 517] width 720 height 31
click at [515, 473] on li "Dulce Coffee" at bounding box center [732, 487] width 720 height 29
click at [428, 538] on link "Ignatius Cafe" at bounding box center [417, 547] width 90 height 19
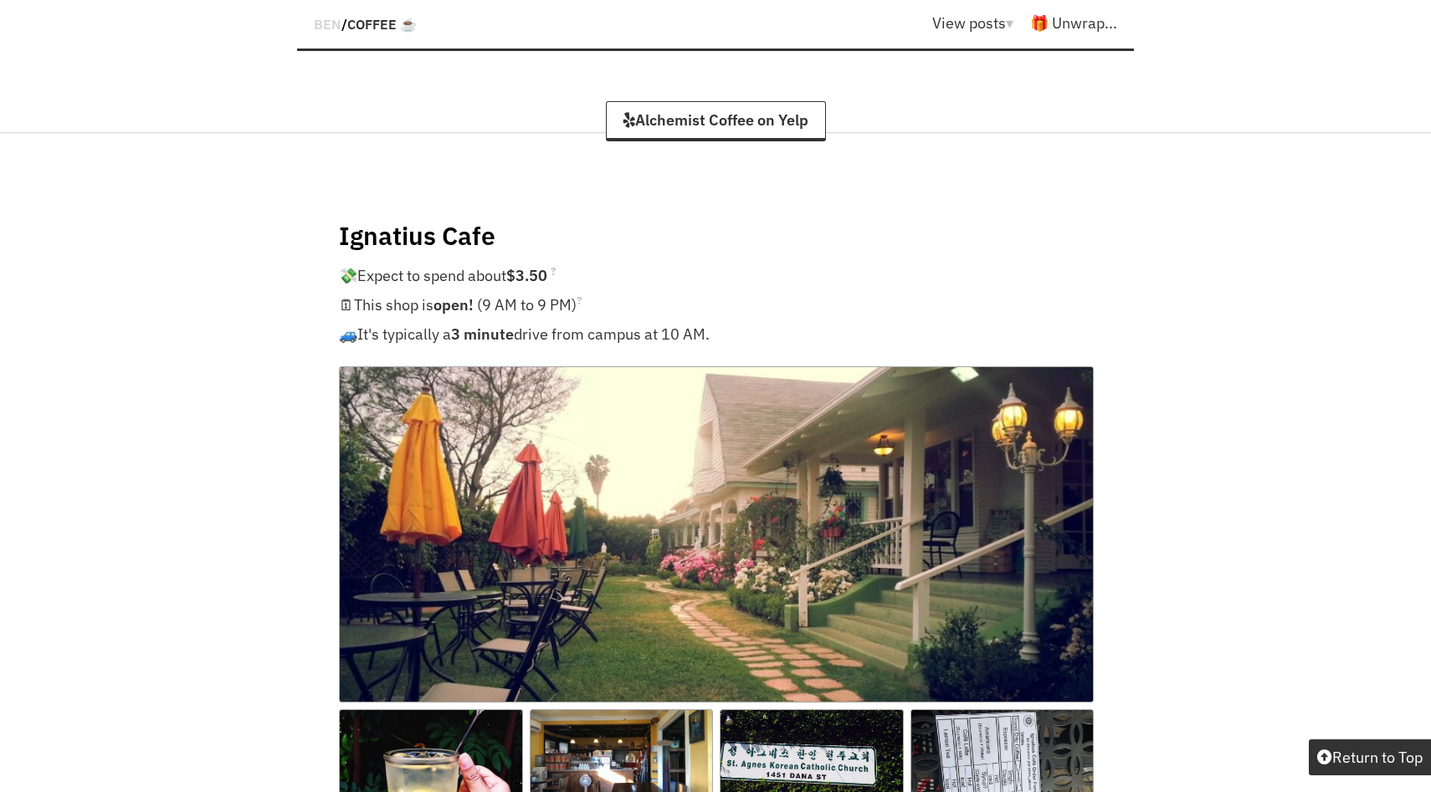
click at [685, 450] on img at bounding box center [716, 534] width 755 height 336
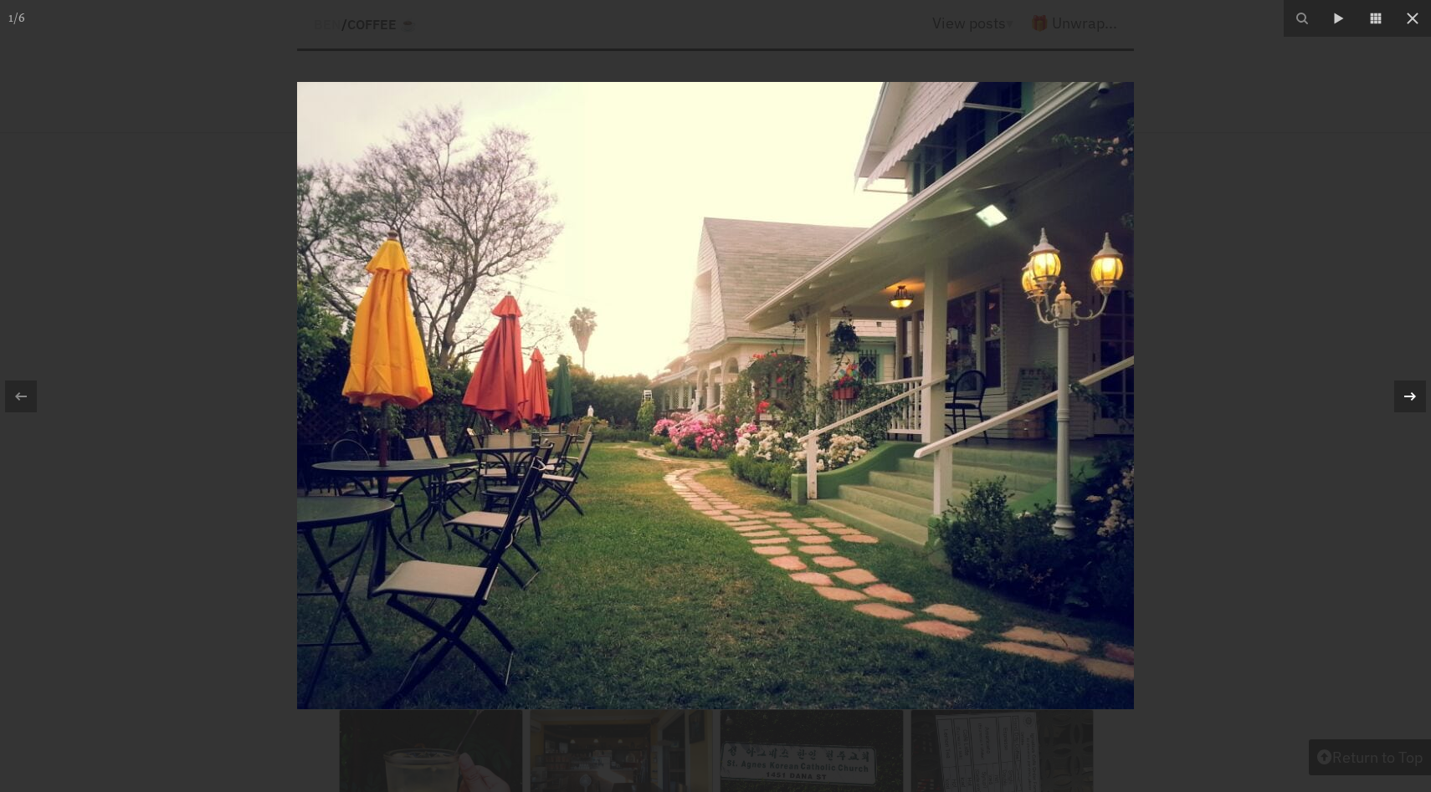
click at [1407, 397] on icon at bounding box center [1410, 397] width 20 height 20
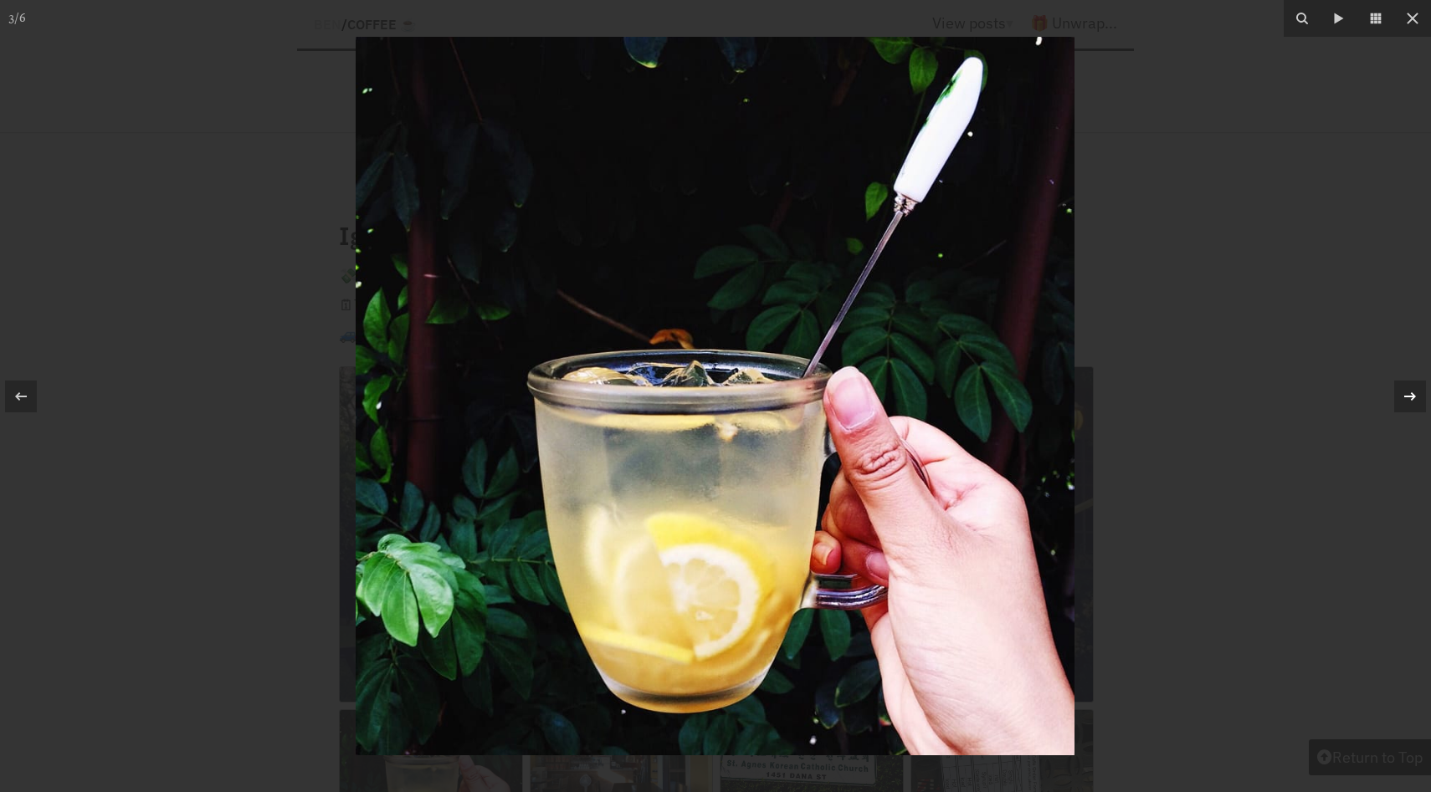
click at [1407, 397] on icon at bounding box center [1410, 397] width 20 height 20
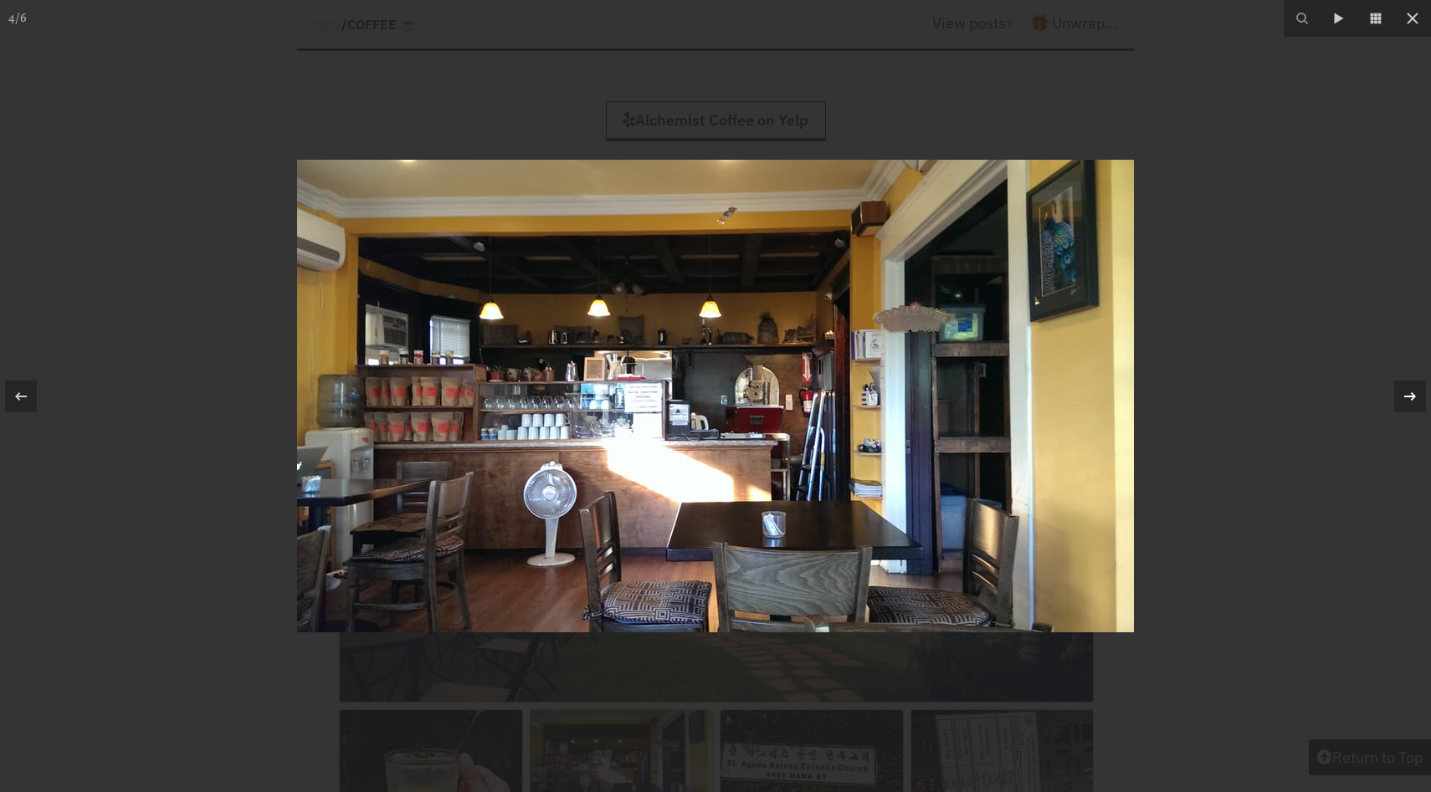
click at [1407, 397] on icon at bounding box center [1410, 397] width 20 height 20
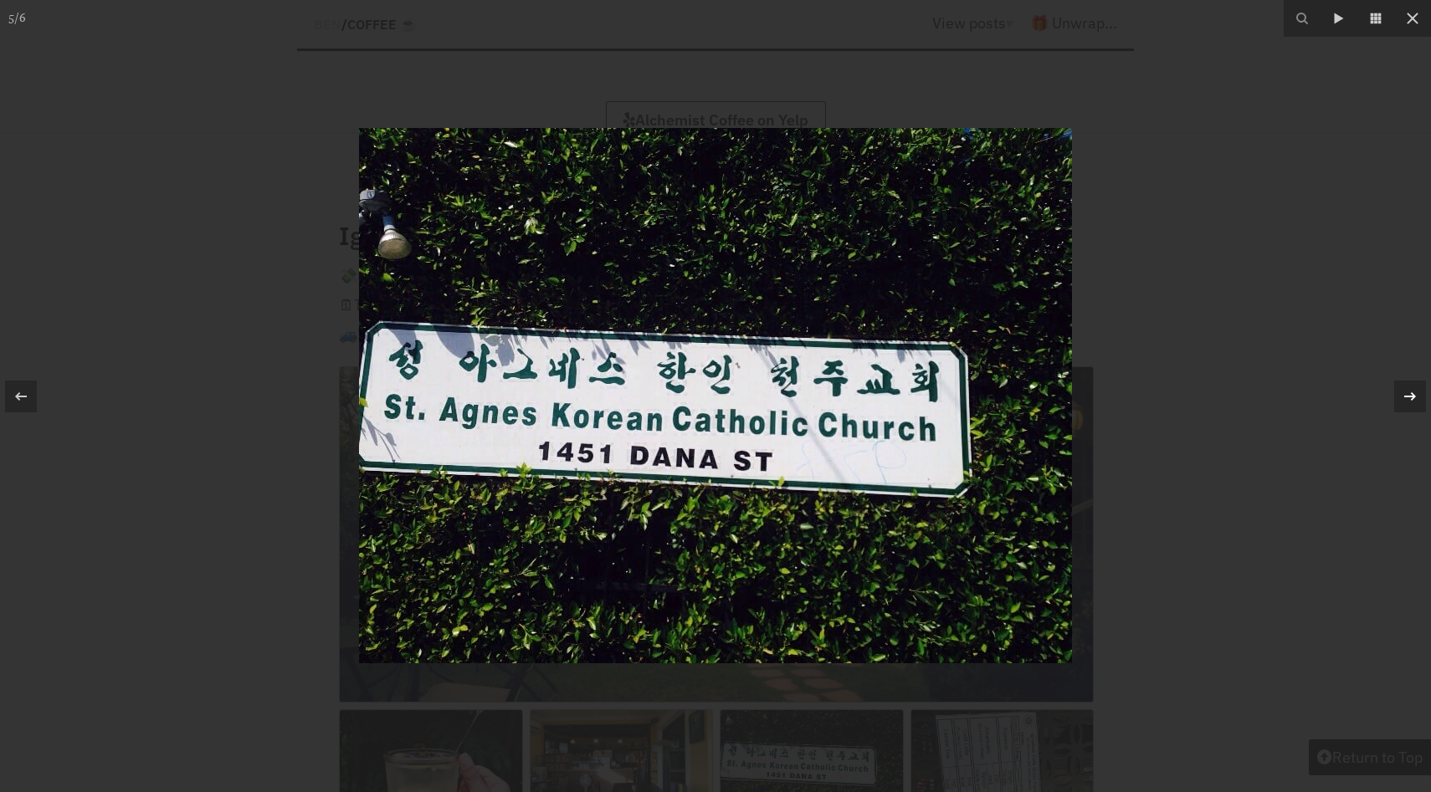
click at [1407, 397] on icon at bounding box center [1410, 397] width 20 height 20
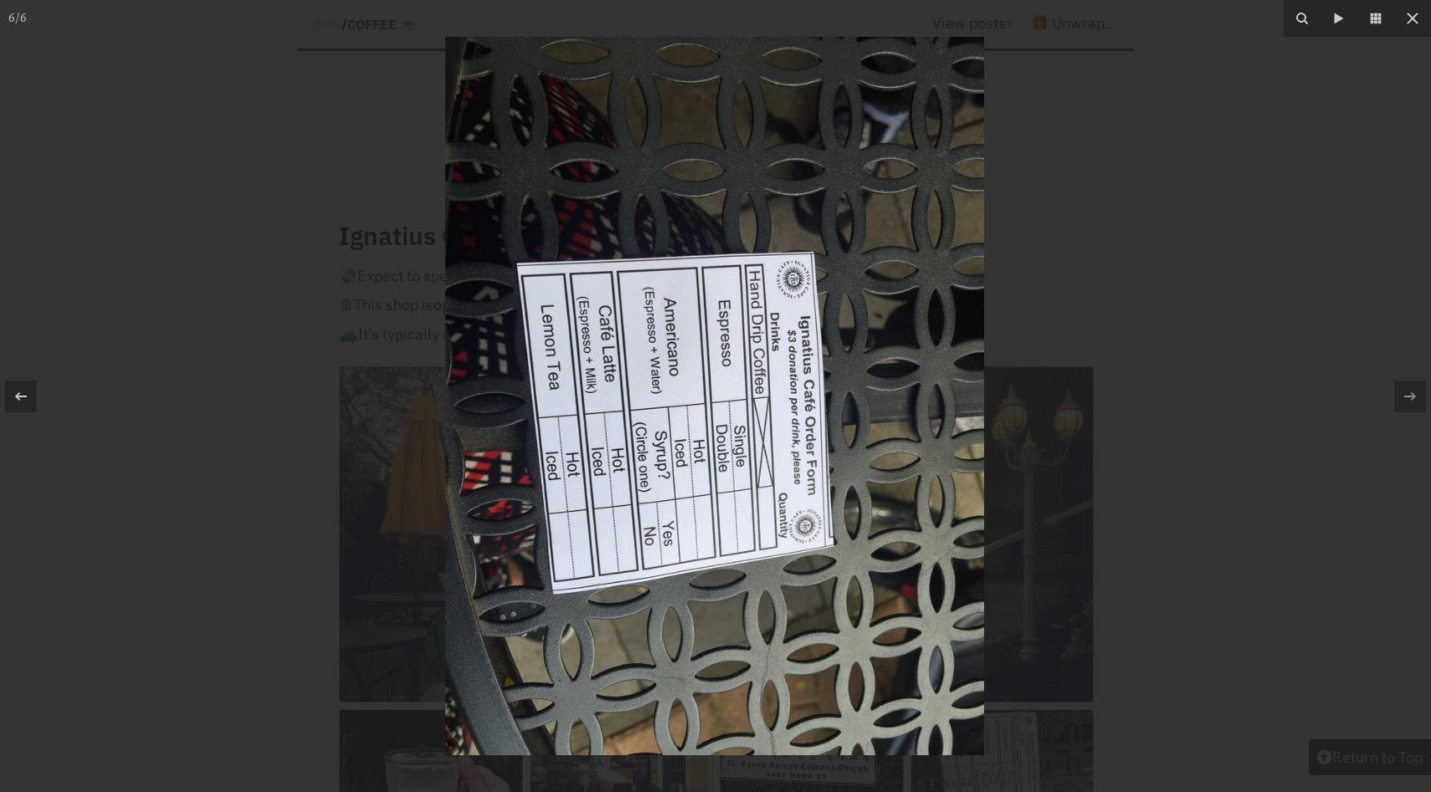
click at [1329, 323] on div at bounding box center [715, 396] width 1431 height 792
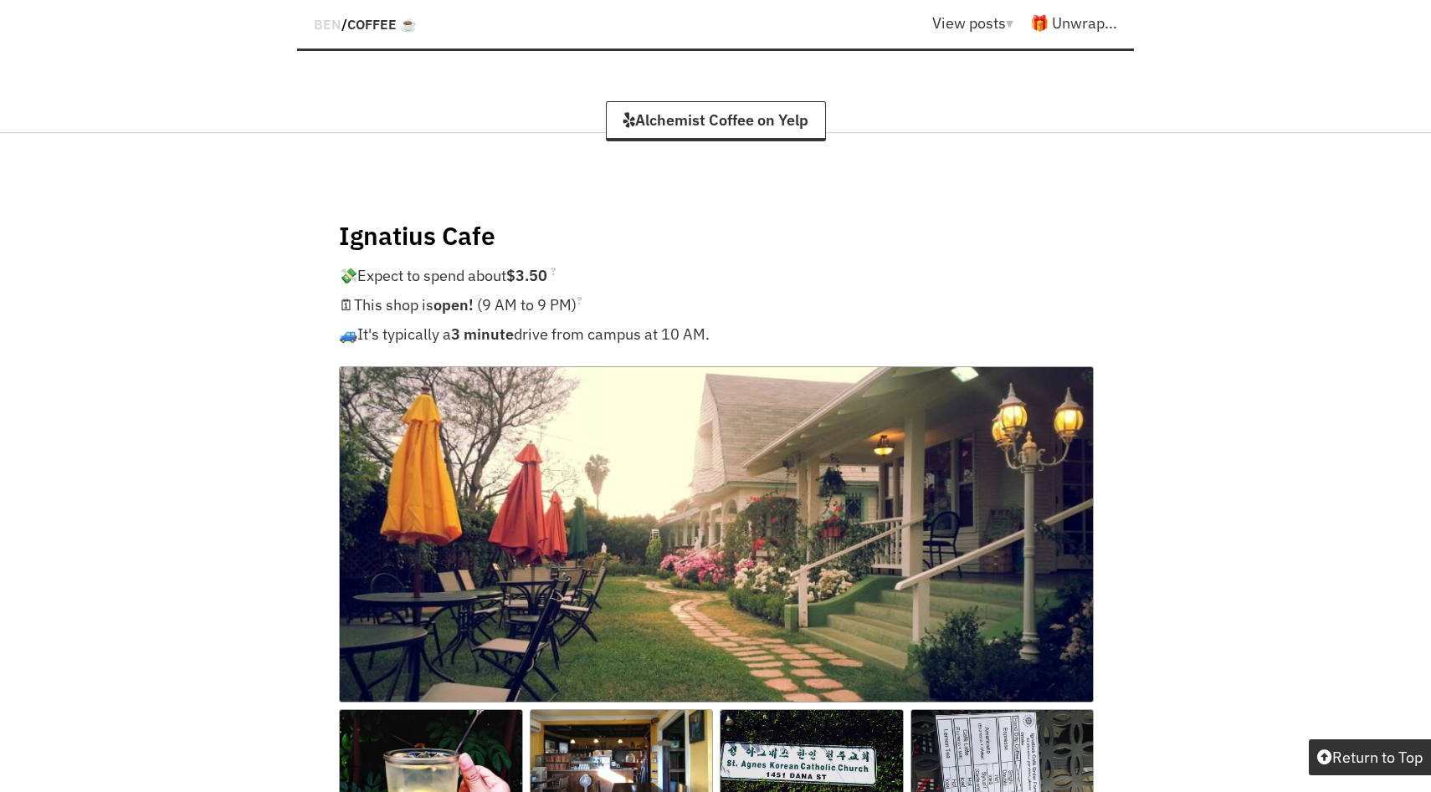
scroll to position [766, 0]
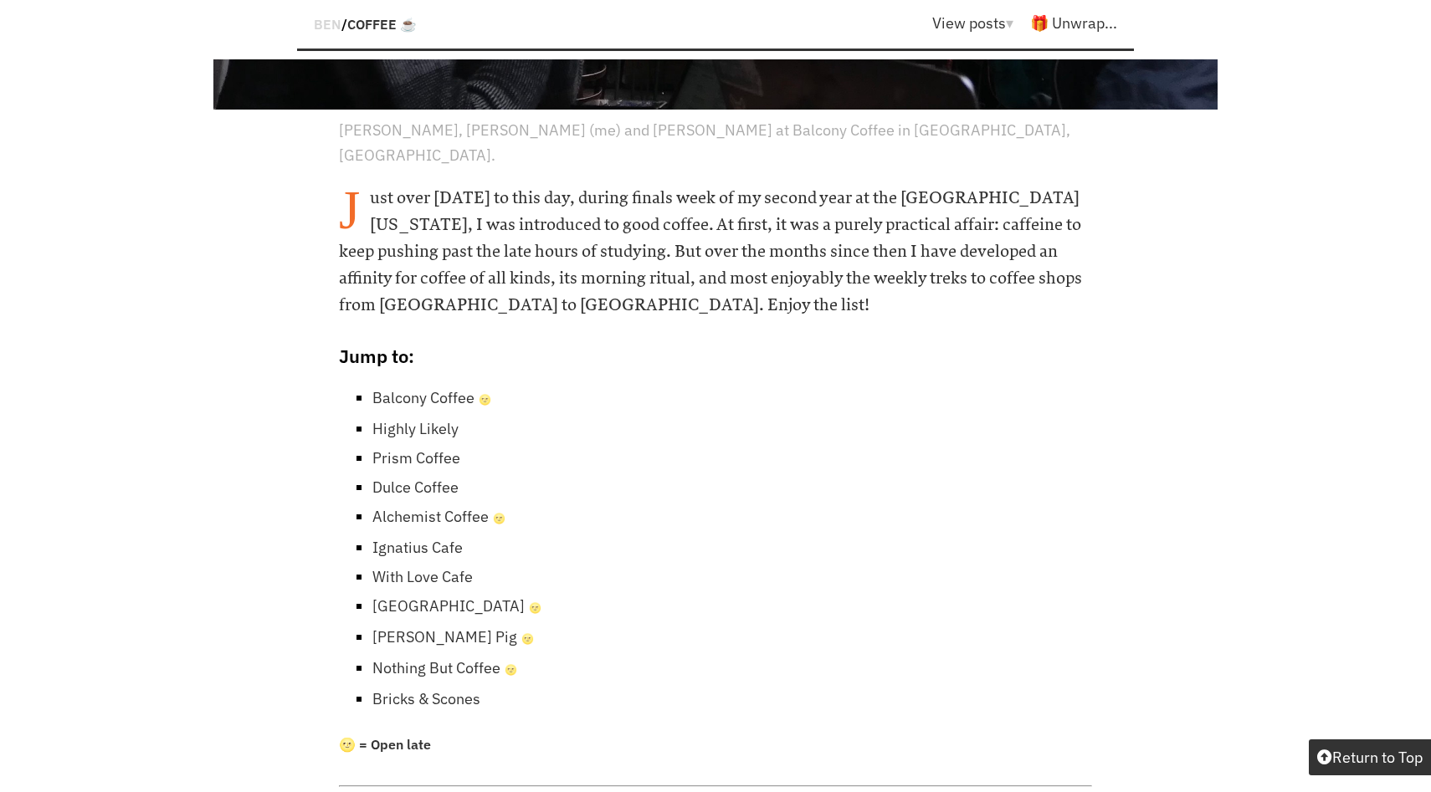
click at [384, 567] on link "With Love Cafe" at bounding box center [422, 576] width 100 height 19
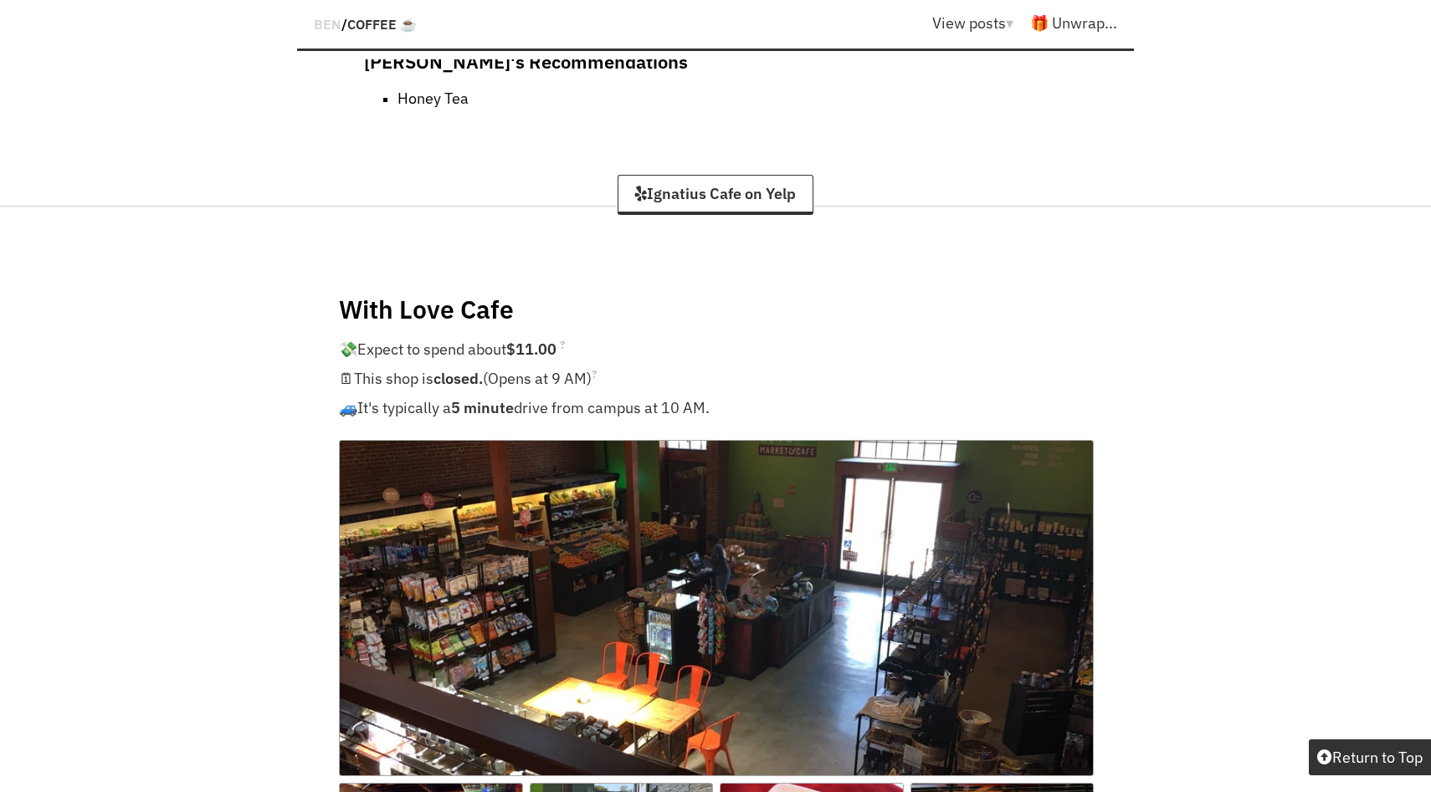
click at [384, 515] on img at bounding box center [716, 608] width 755 height 336
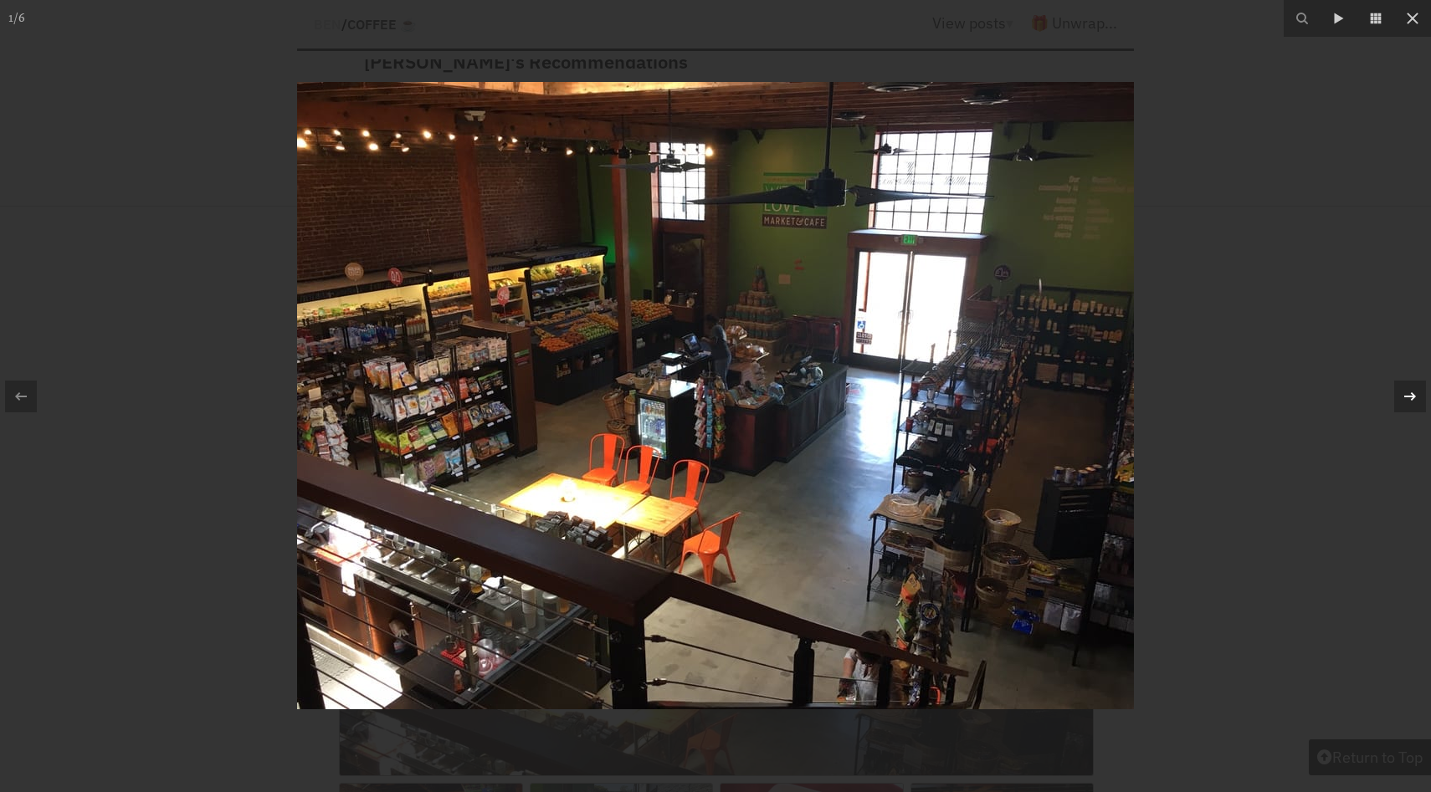
click at [1415, 397] on icon at bounding box center [1410, 397] width 20 height 20
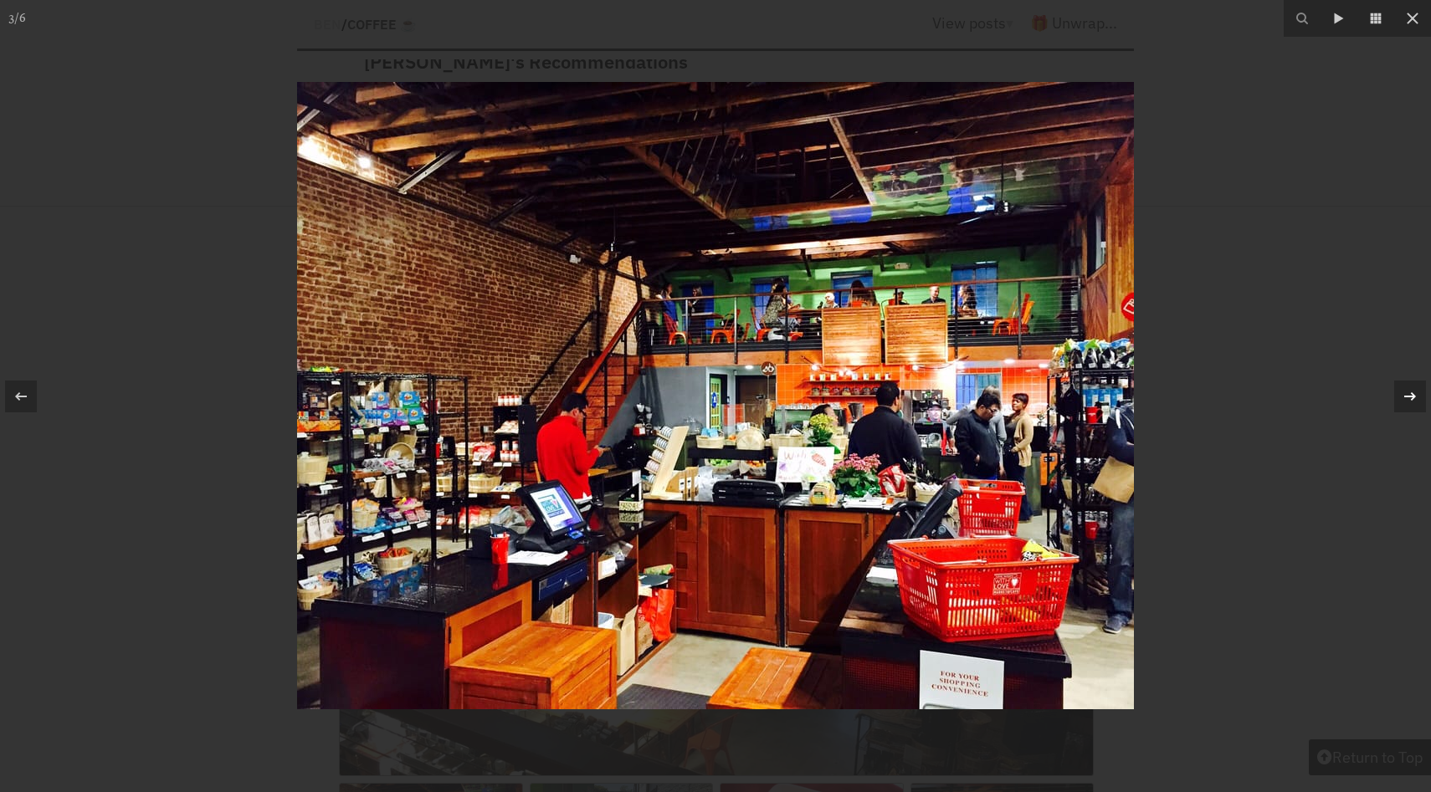
click at [1415, 397] on icon at bounding box center [1410, 397] width 20 height 20
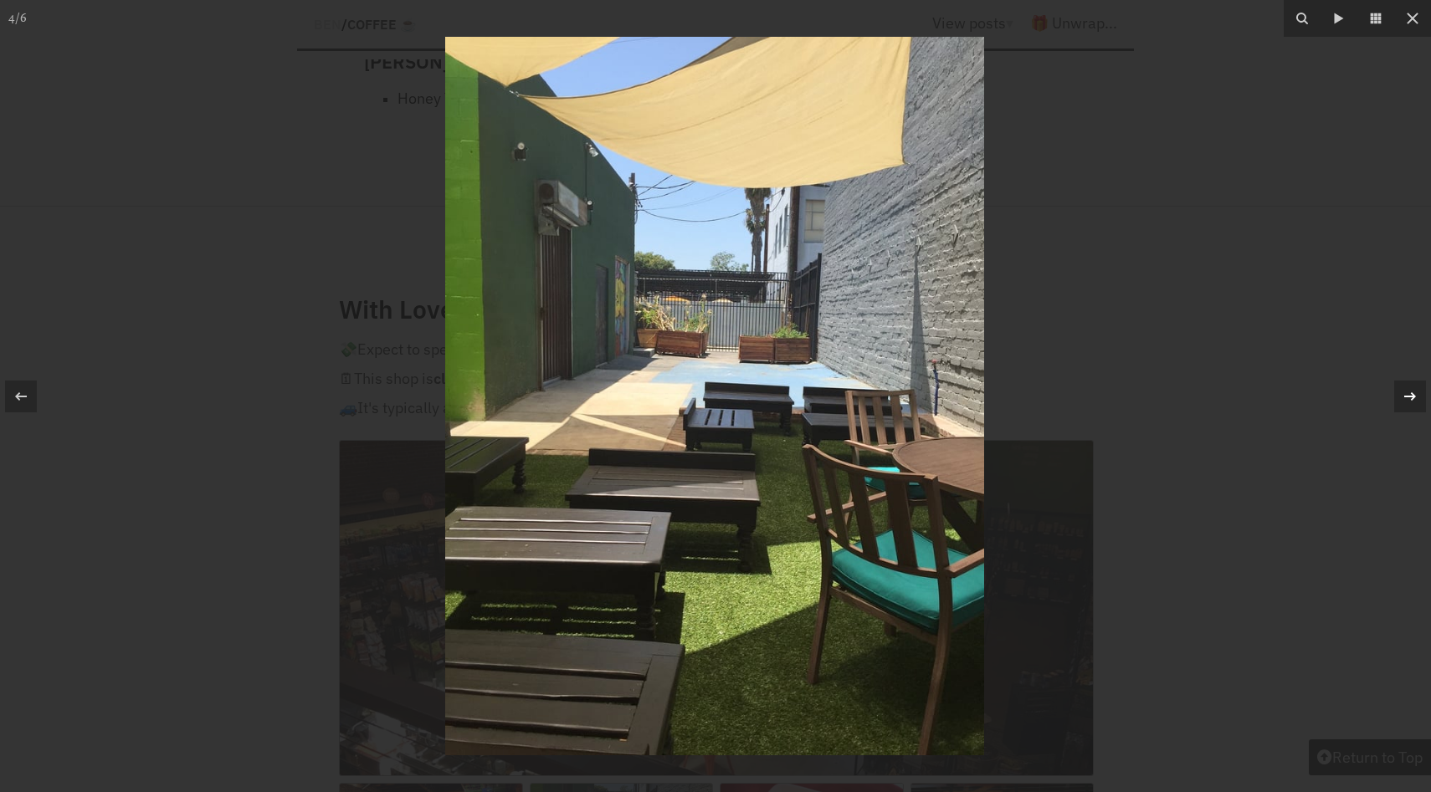
click at [1415, 397] on icon at bounding box center [1410, 397] width 20 height 20
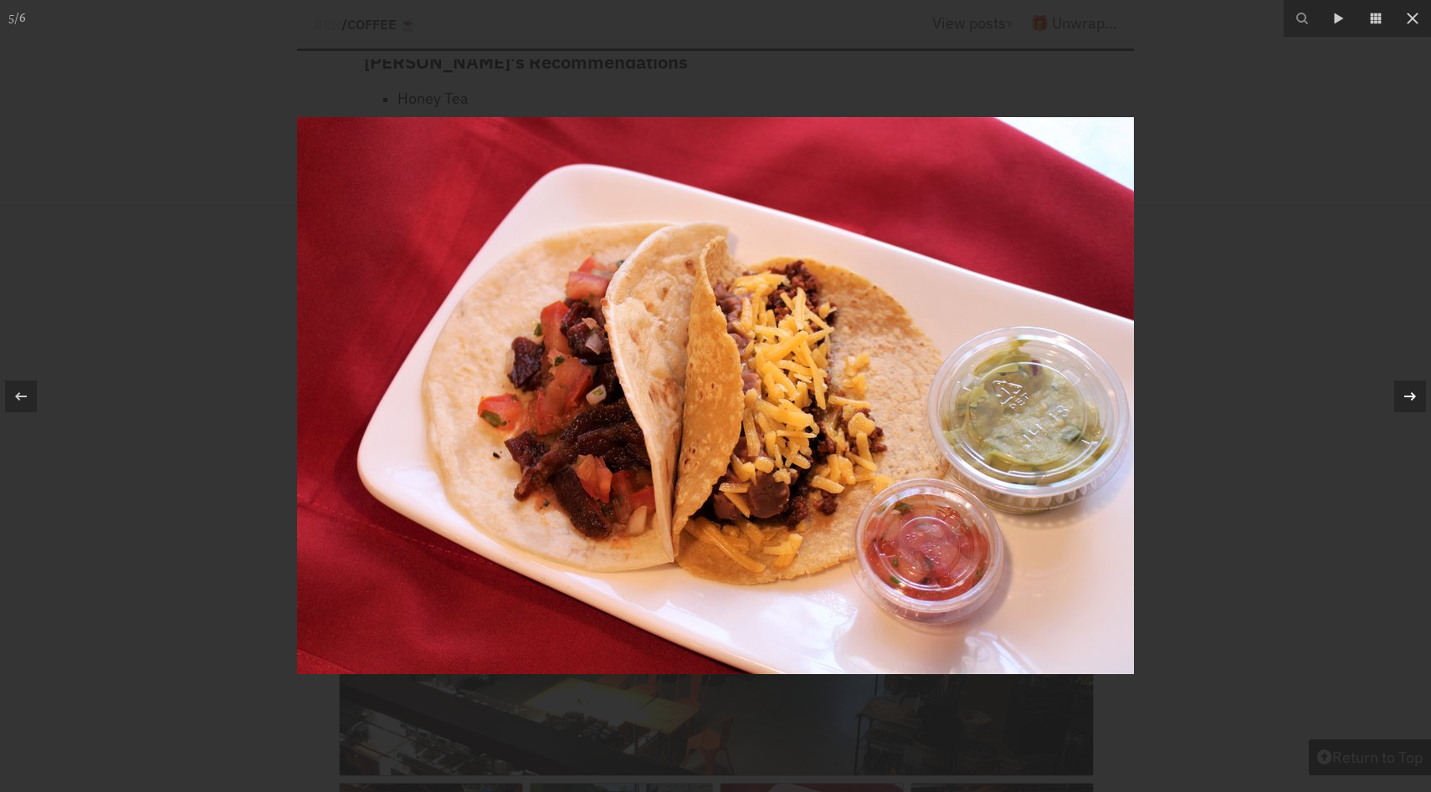
click at [1415, 397] on icon at bounding box center [1410, 397] width 20 height 20
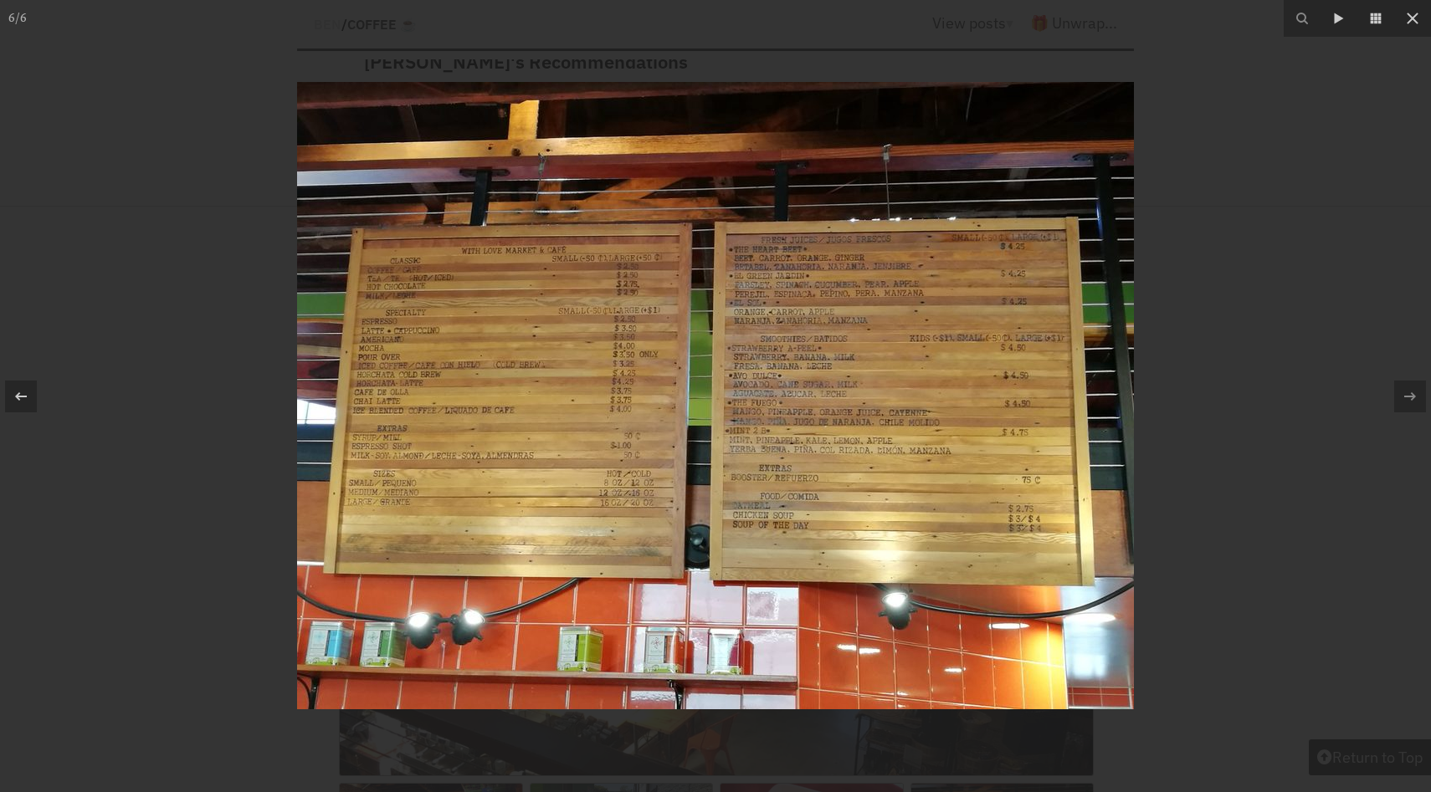
click at [1349, 264] on div at bounding box center [715, 396] width 1431 height 792
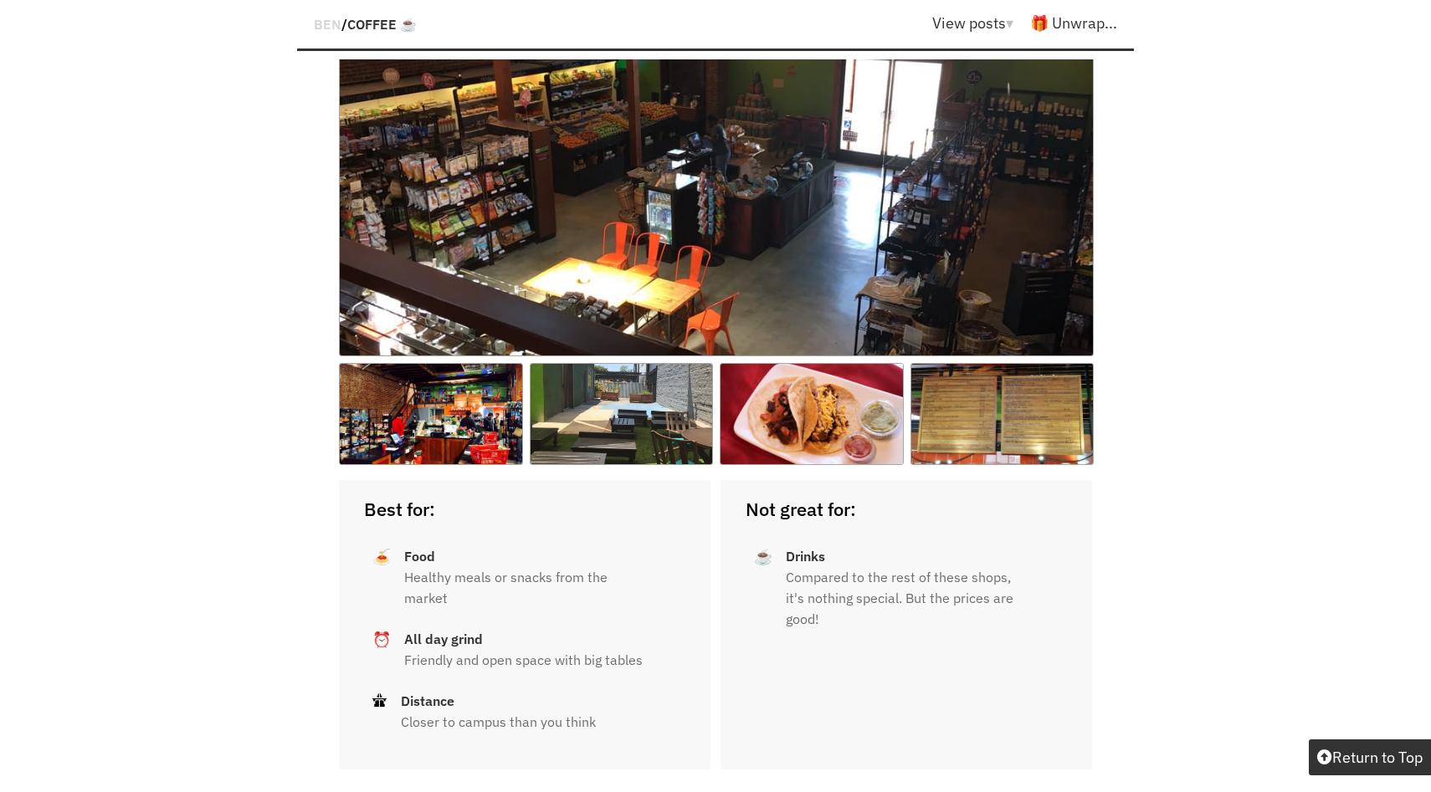
scroll to position [12783, 0]
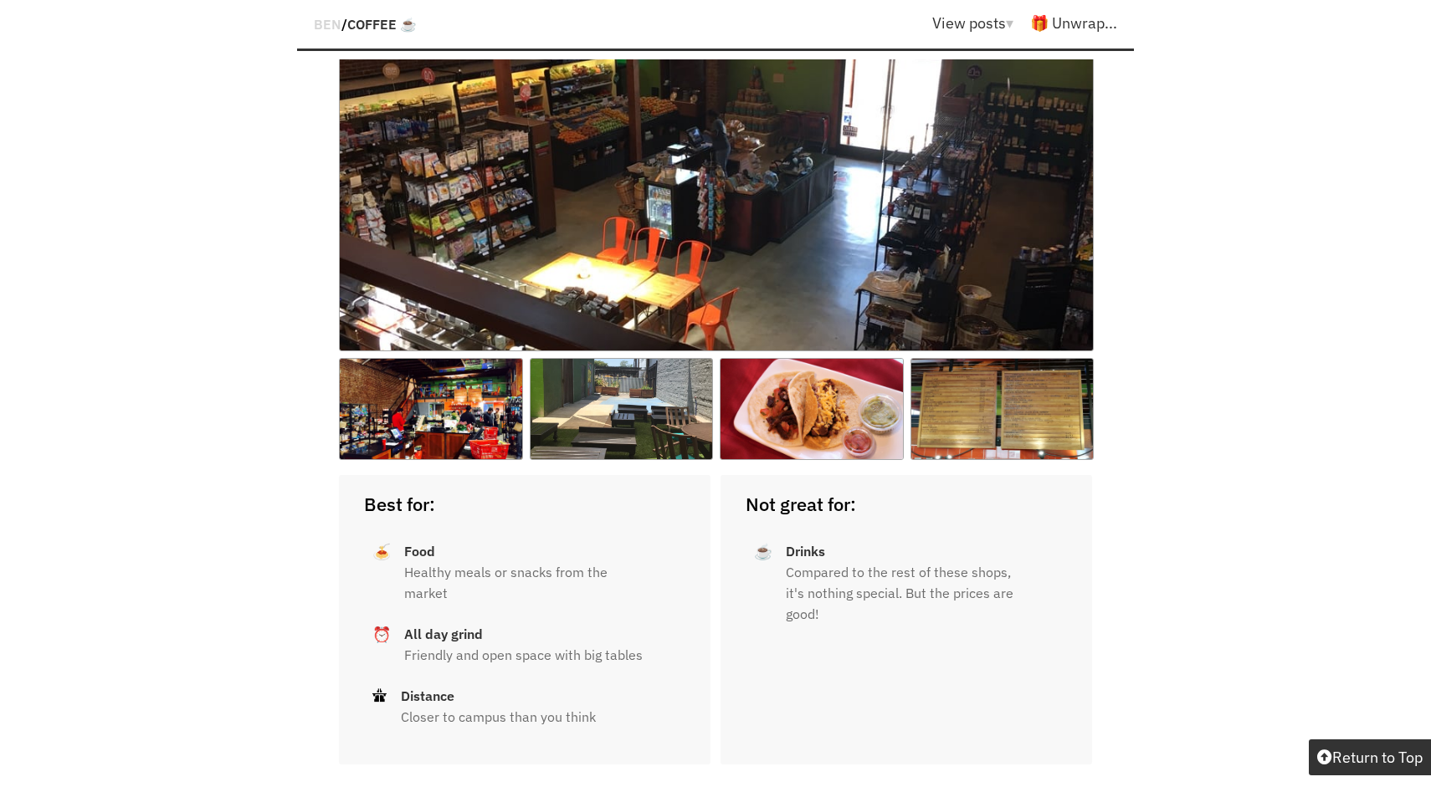
scroll to position [766, 0]
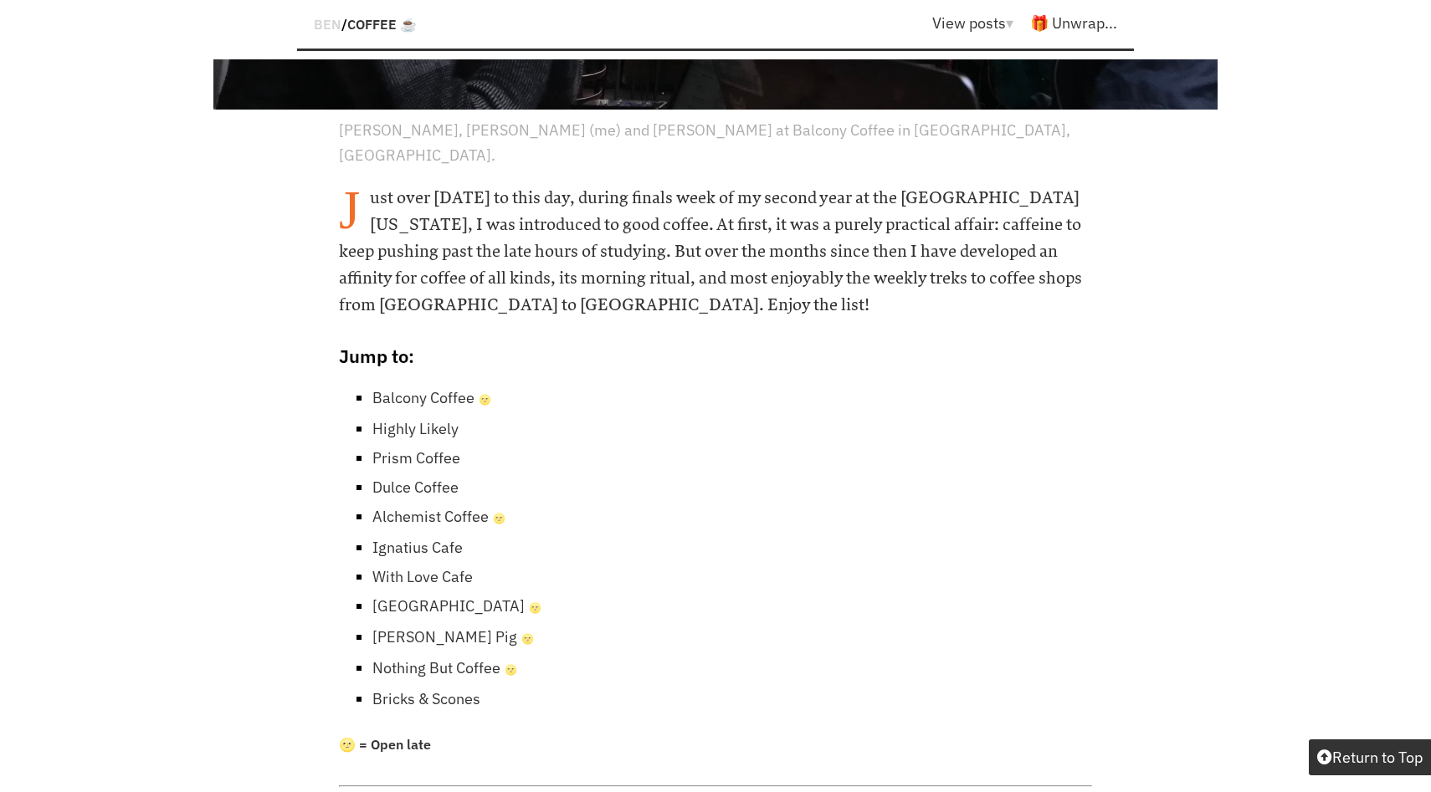
click at [395, 597] on link "Yellow House Cafe 🌝" at bounding box center [456, 606] width 169 height 19
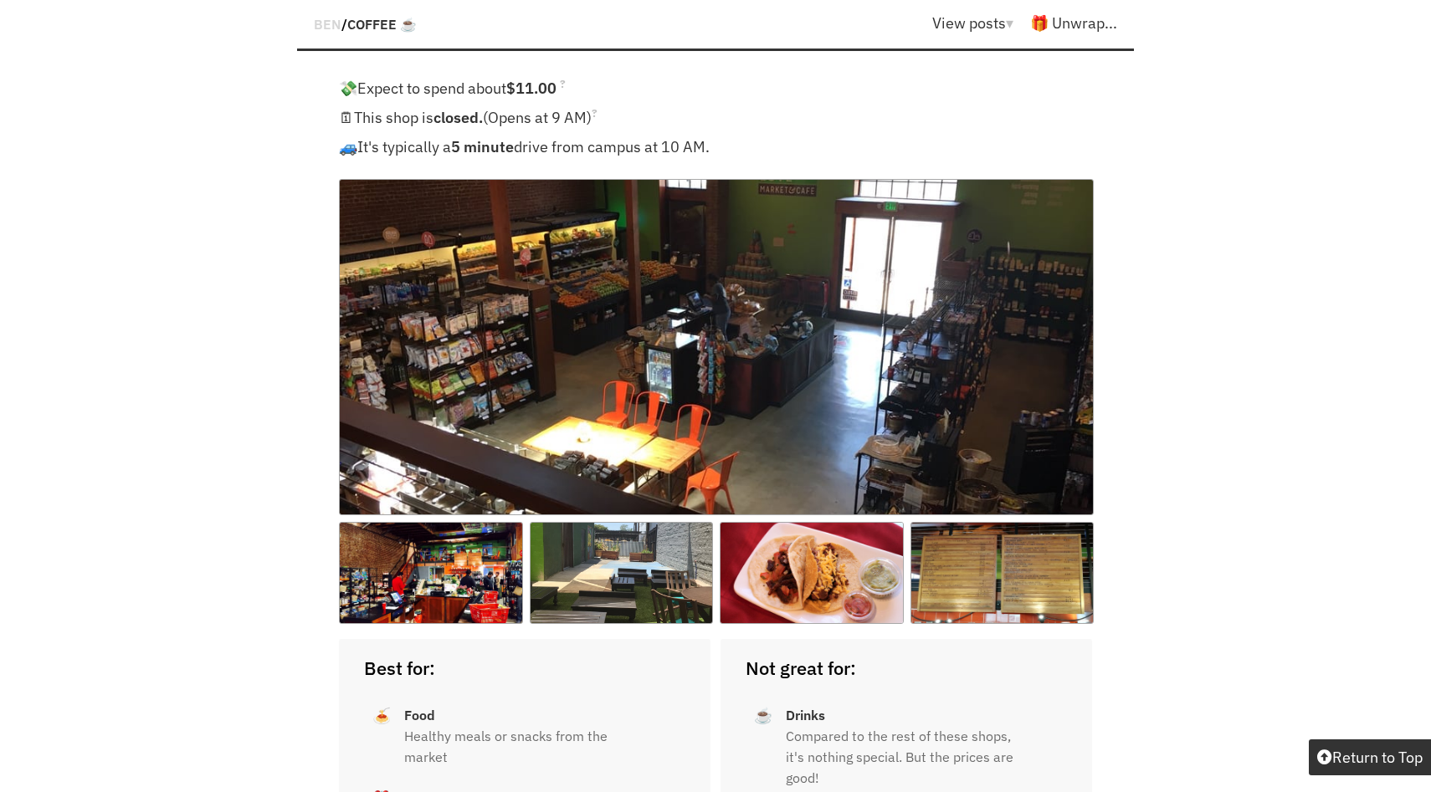
scroll to position [12618, 0]
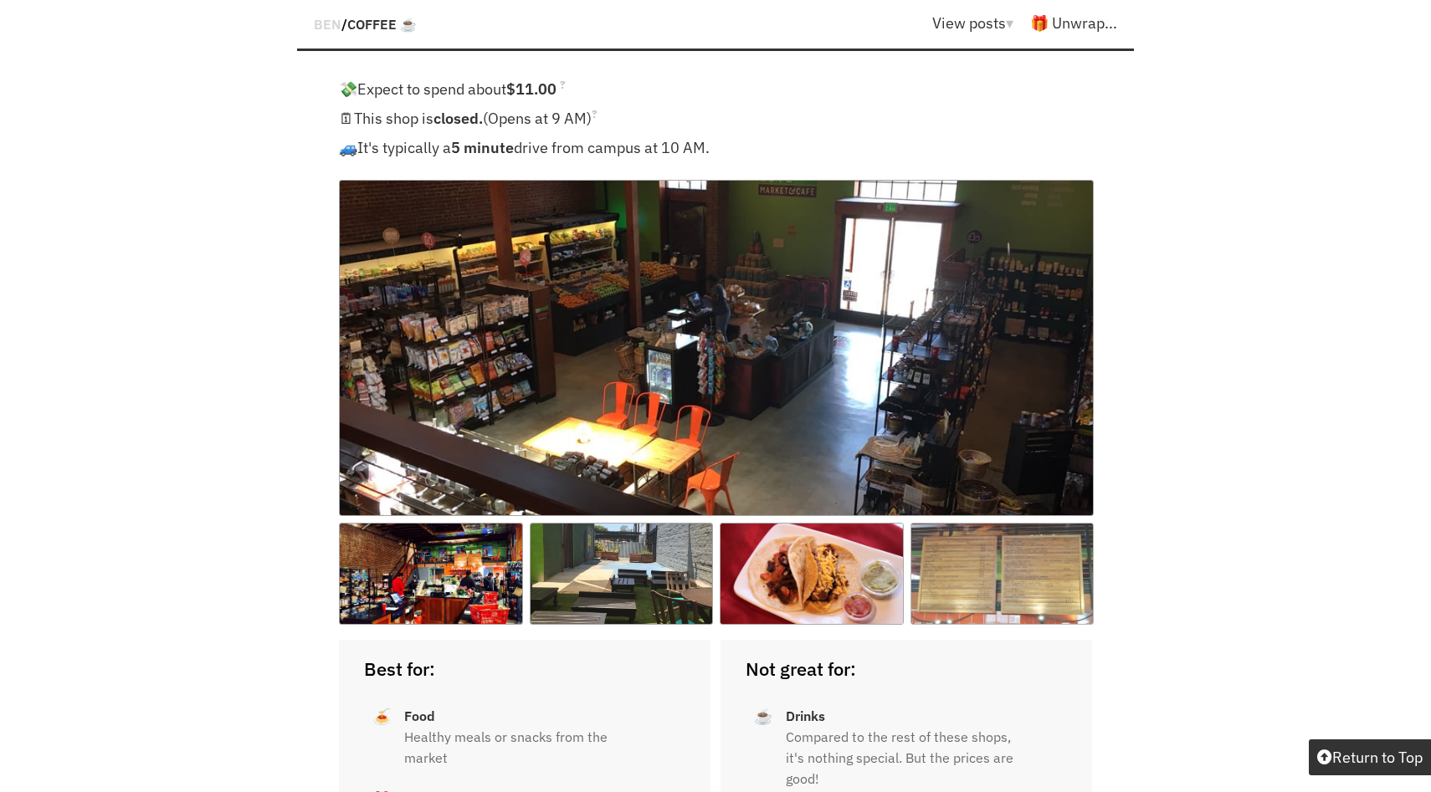
click at [1025, 523] on img at bounding box center [1002, 574] width 184 height 102
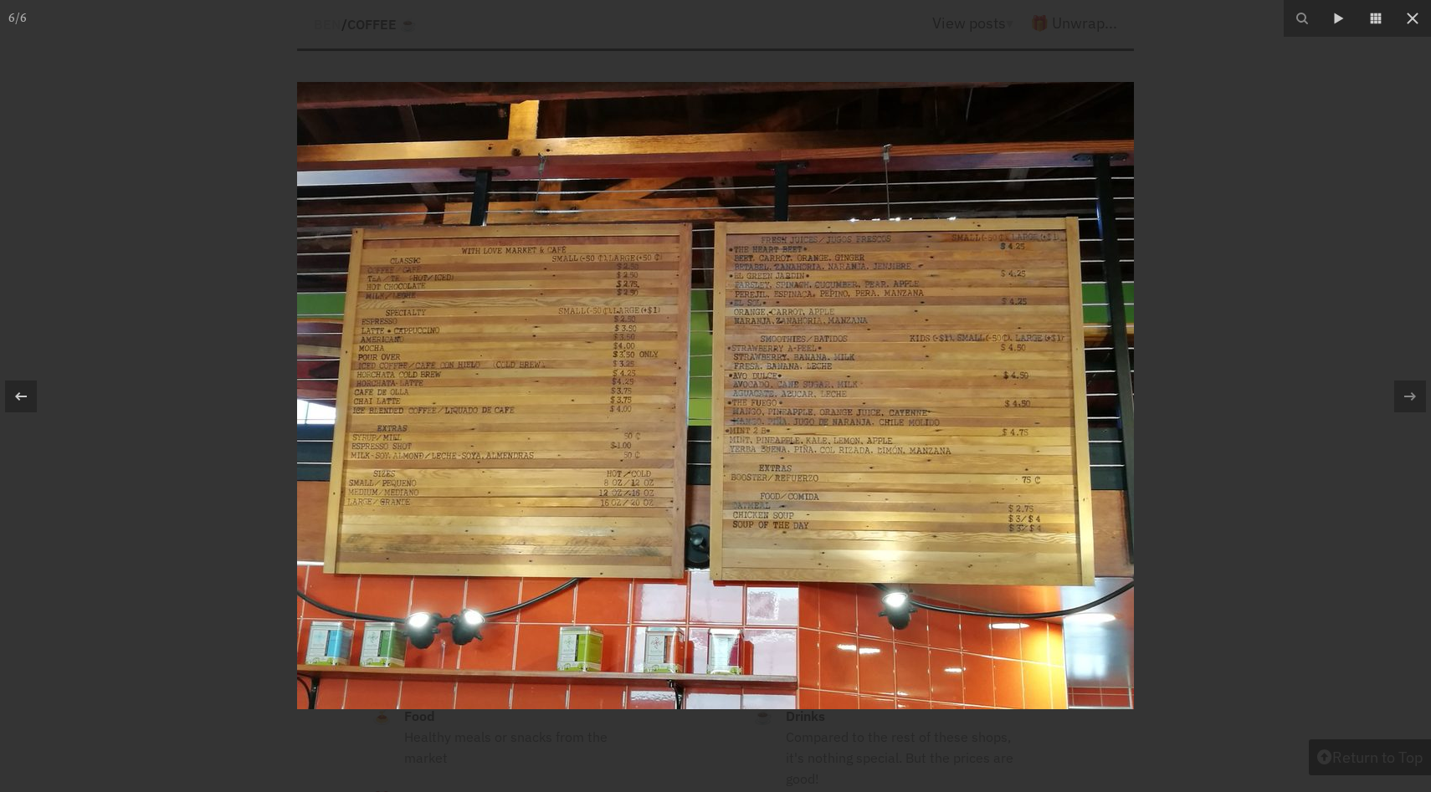
click at [1343, 250] on div at bounding box center [715, 396] width 1431 height 792
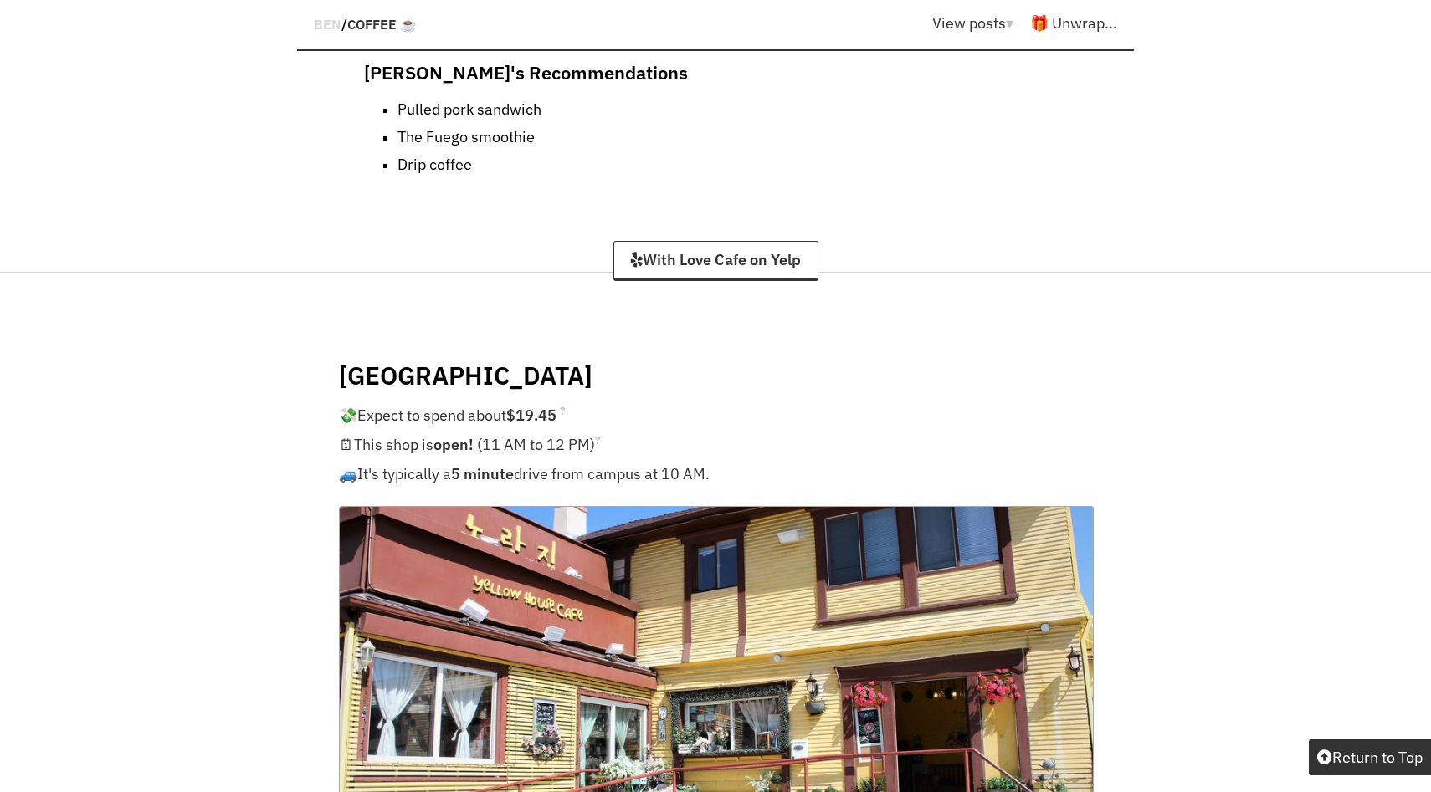
scroll to position [14174, 0]
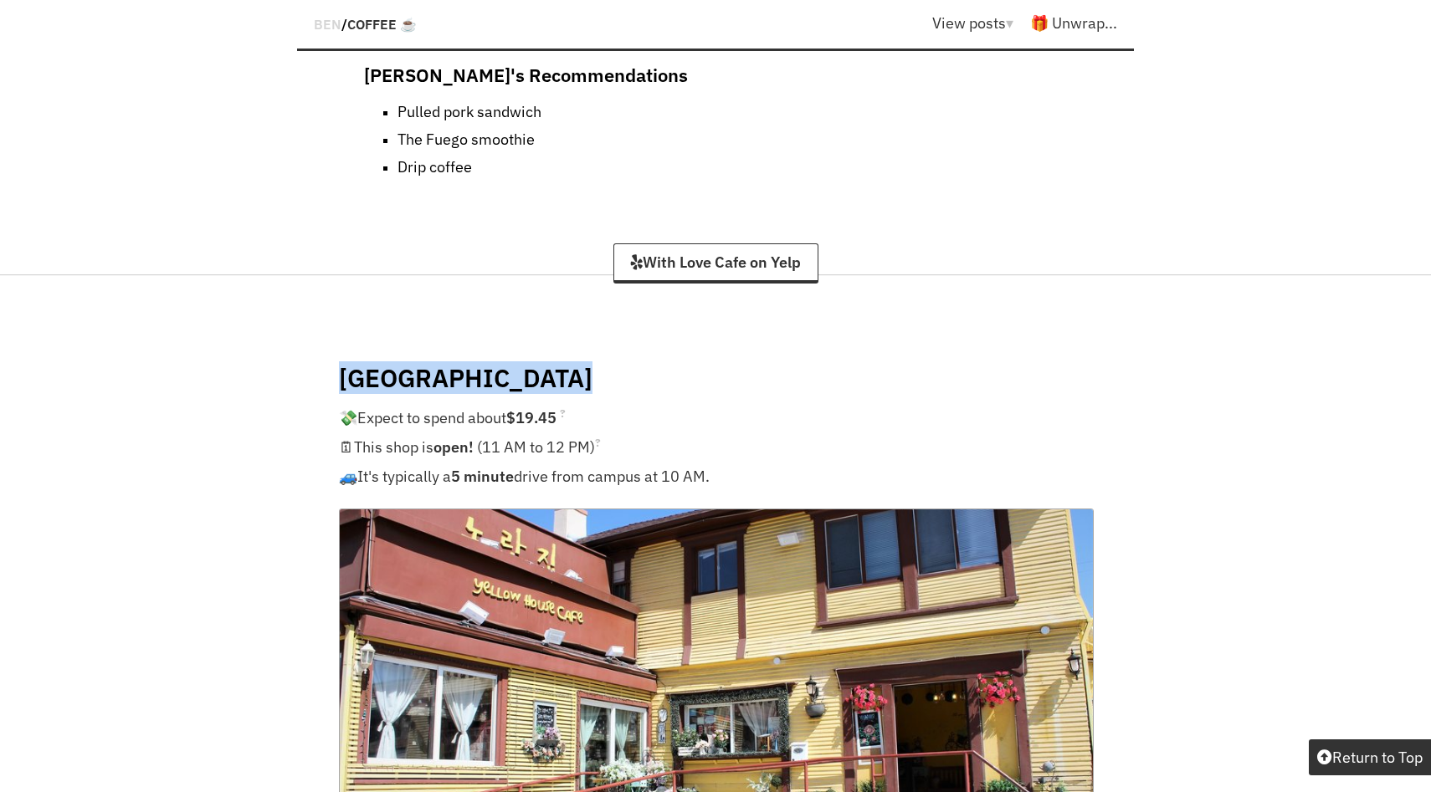
drag, startPoint x: 572, startPoint y: 175, endPoint x: 335, endPoint y: 177, distance: 237.6
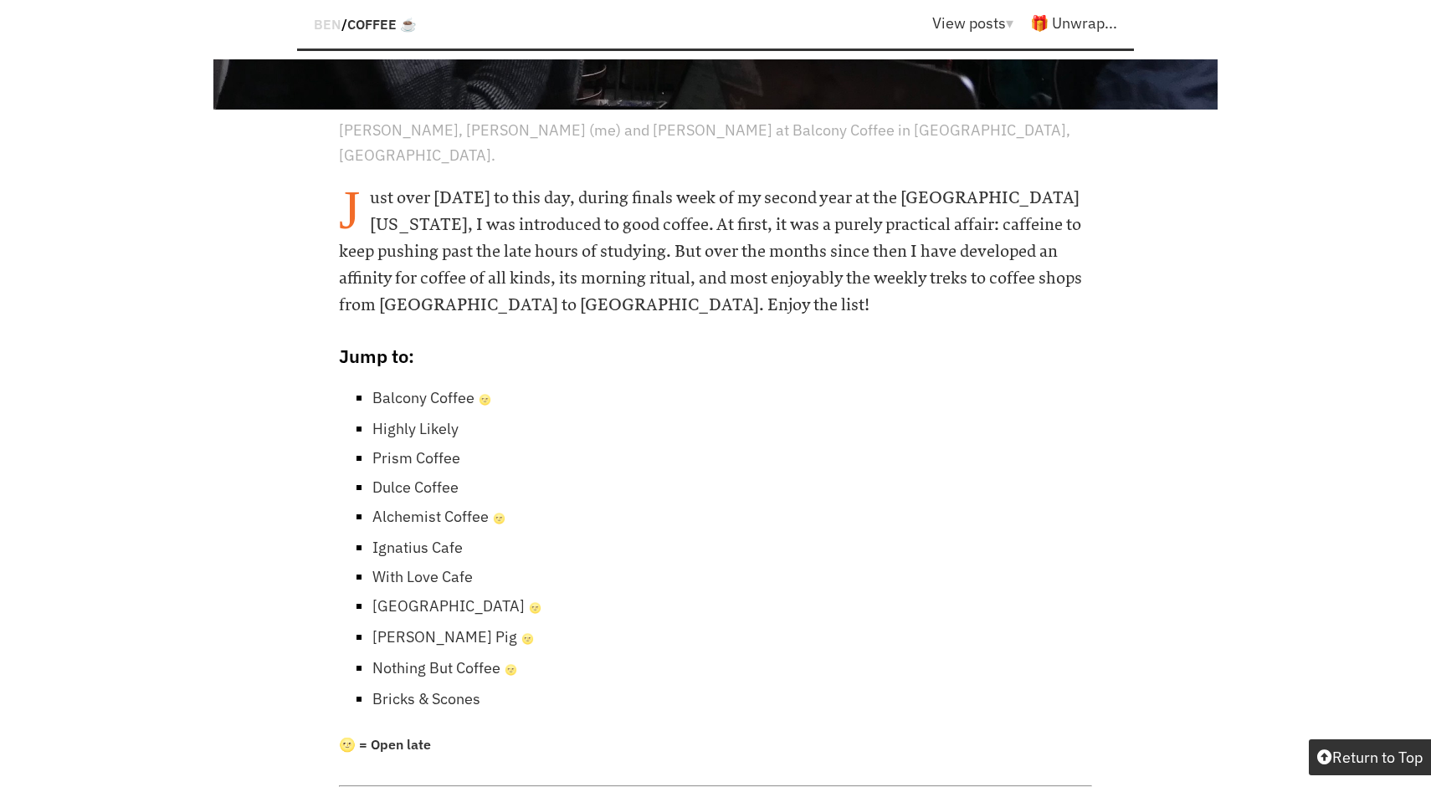
click at [410, 627] on link "[PERSON_NAME] Pig 🌝" at bounding box center [452, 636] width 161 height 19
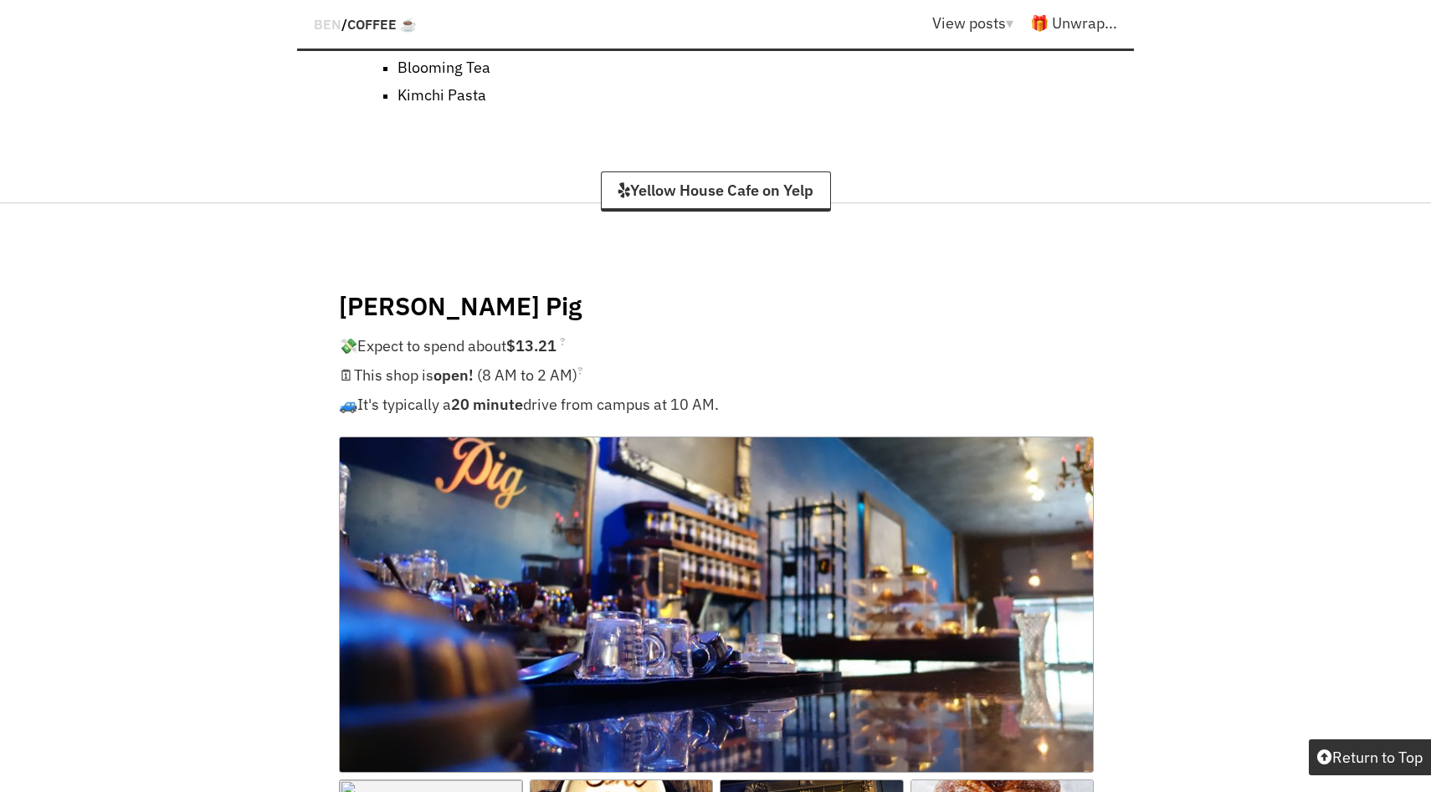
scroll to position [766, 0]
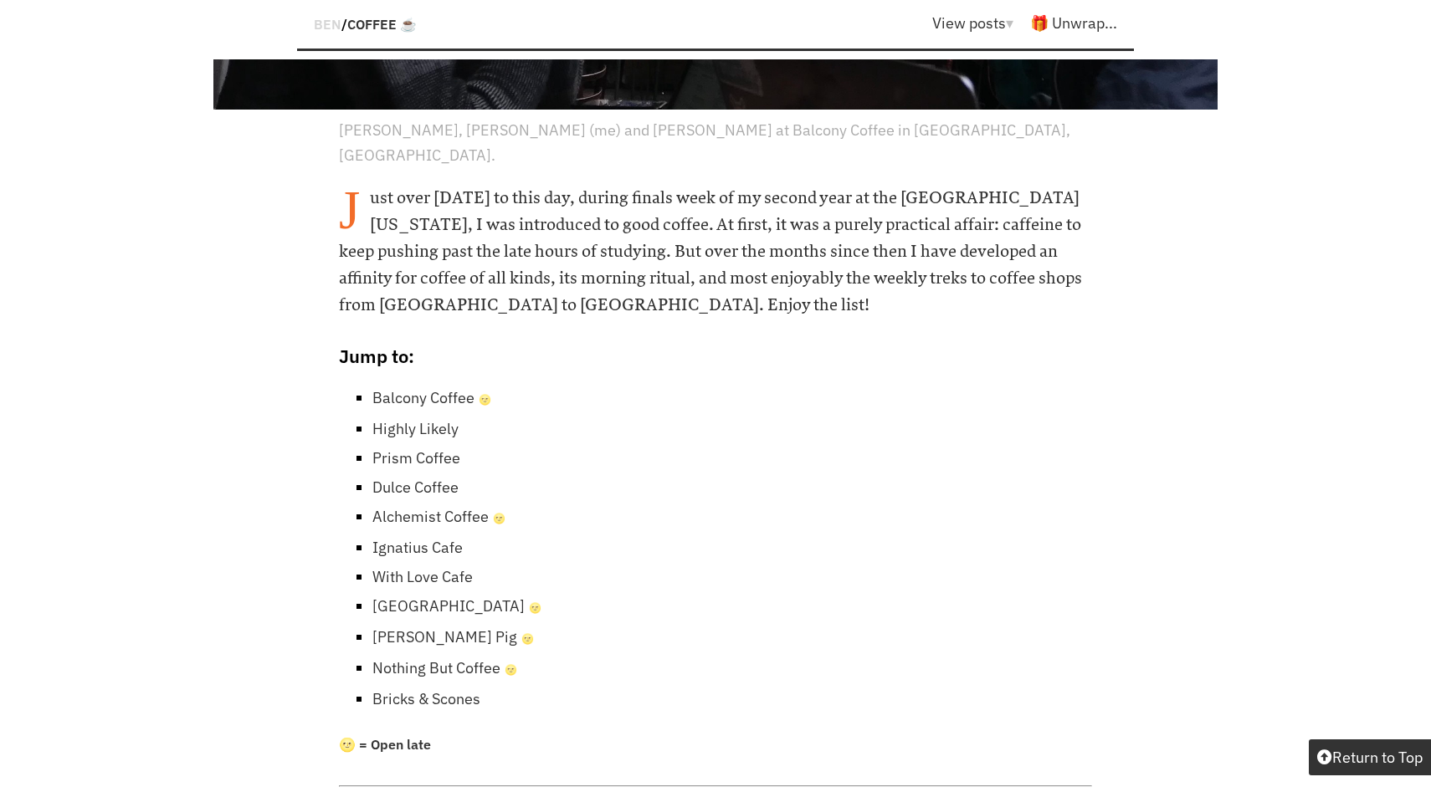
click at [395, 653] on li "Nothing But Coffee 🌝" at bounding box center [732, 668] width 720 height 31
click at [385, 658] on link "Nothing But Coffee 🌝" at bounding box center [444, 667] width 145 height 19
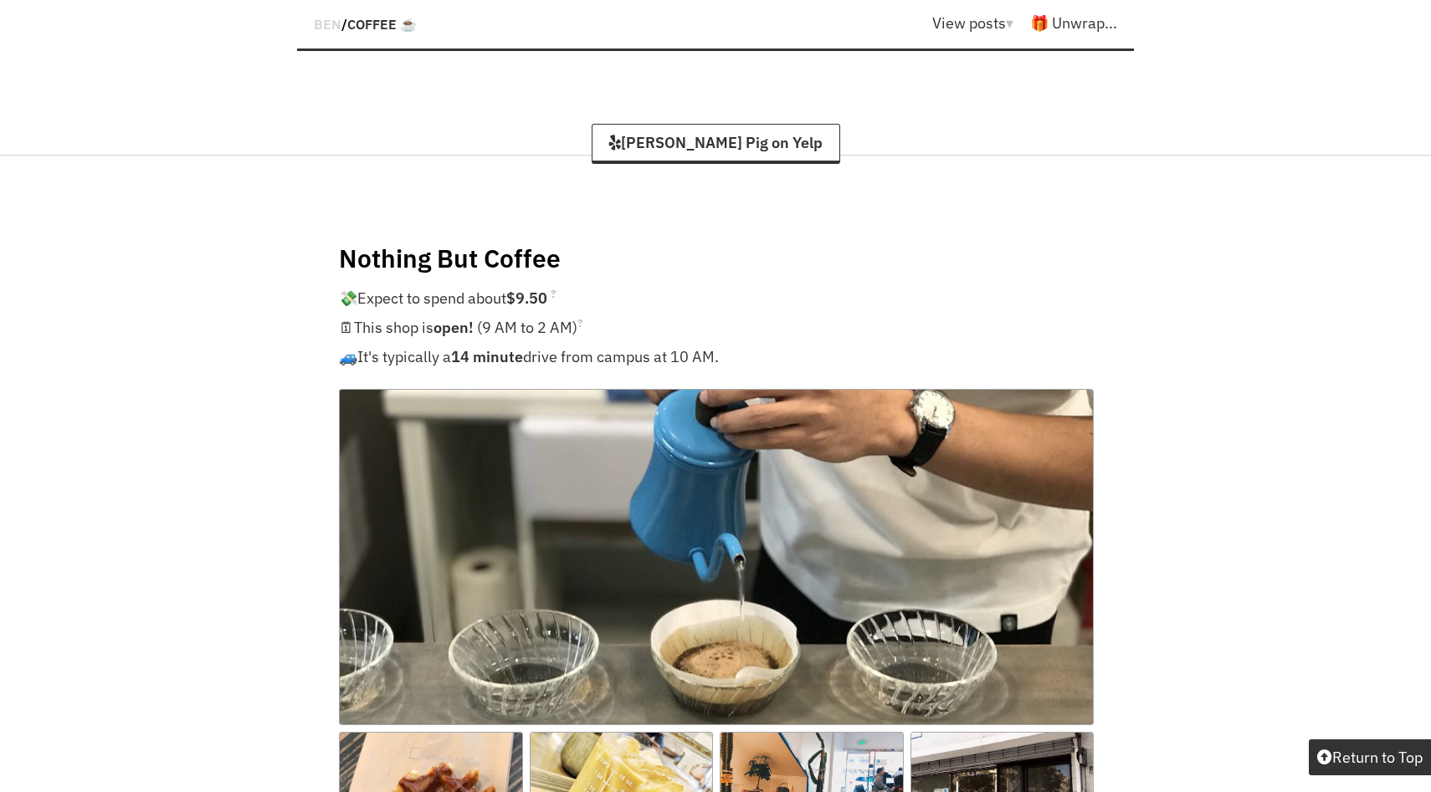
scroll to position [17554, 0]
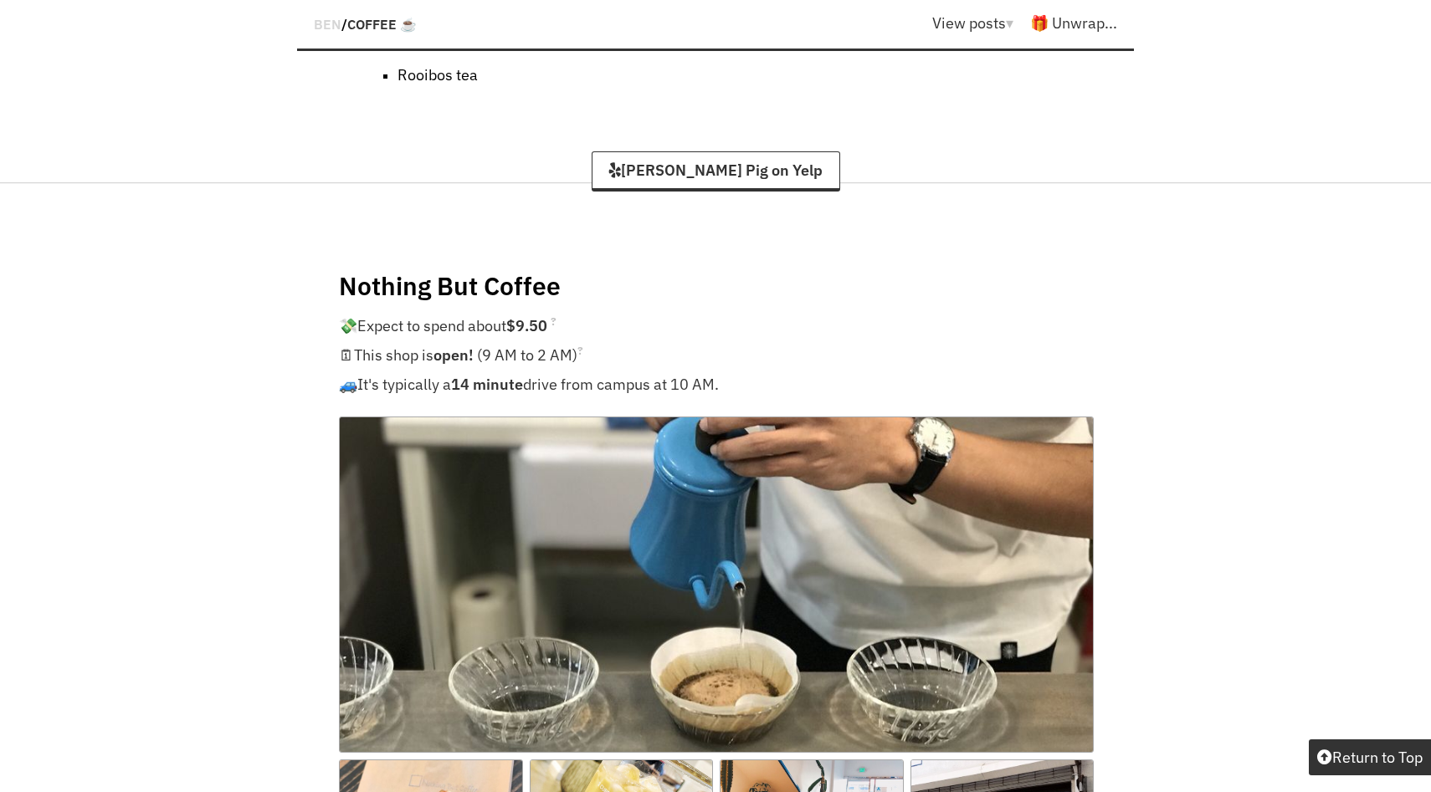
scroll to position [766, 0]
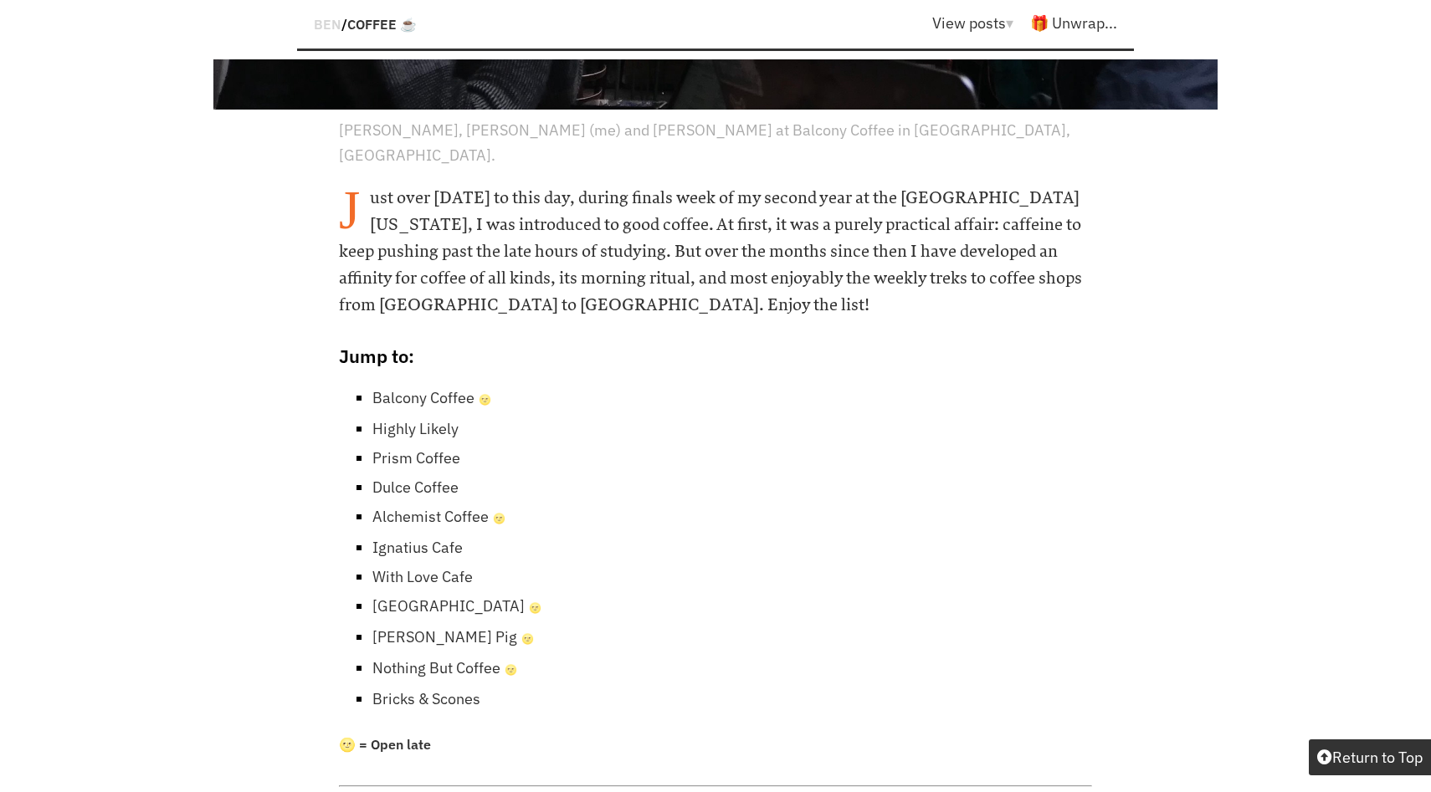
click at [374, 689] on link "Bricks & Scones" at bounding box center [426, 698] width 108 height 19
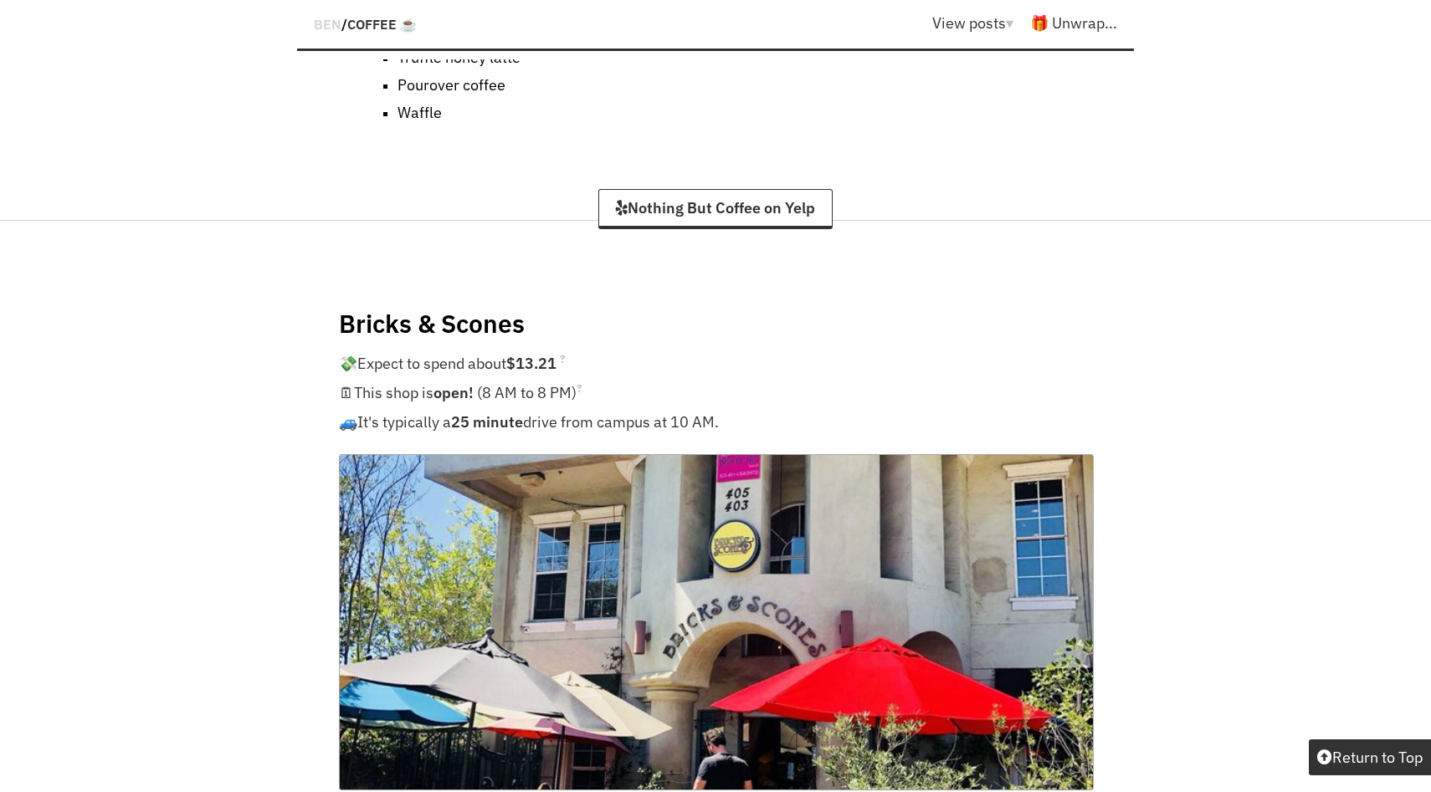
scroll to position [18831, 0]
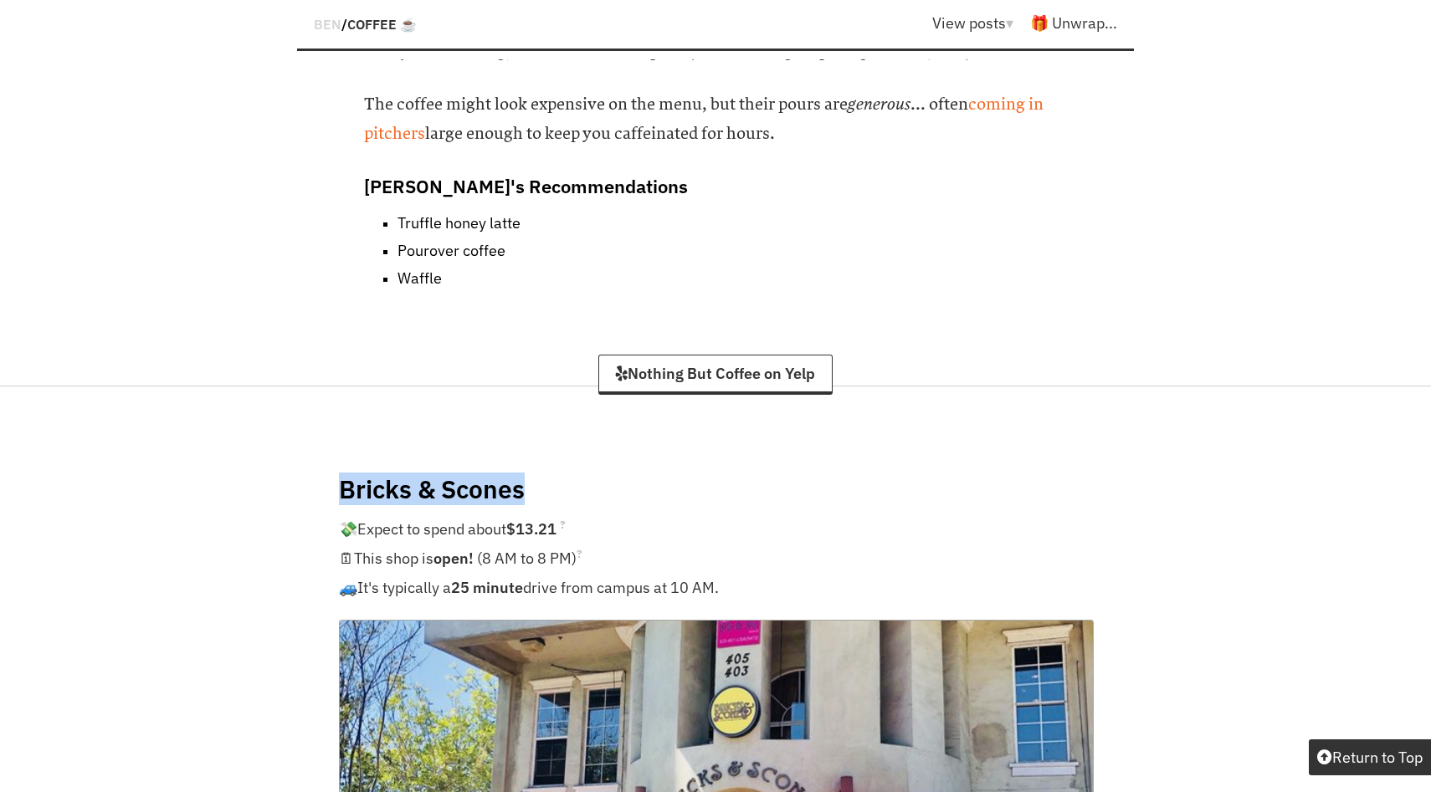
drag, startPoint x: 525, startPoint y: 253, endPoint x: 330, endPoint y: 261, distance: 196.0
